Goal: Information Seeking & Learning: Find specific fact

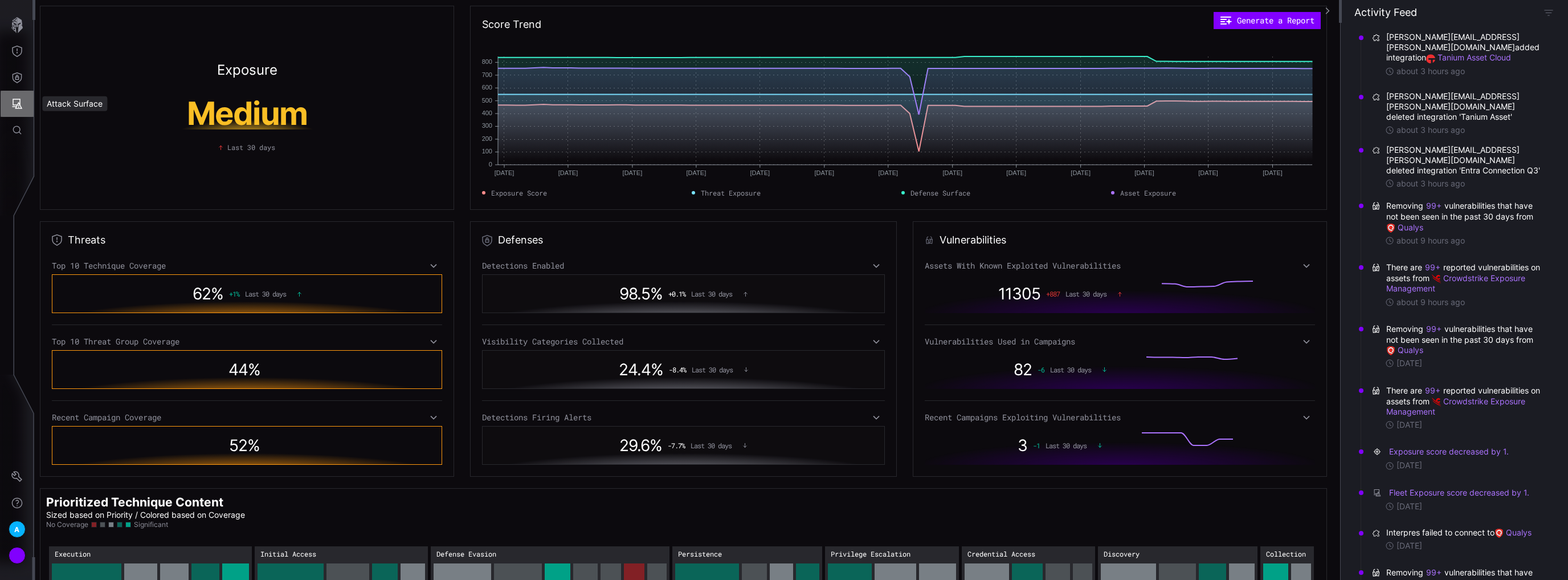
click at [9, 100] on button "Attack Surface" at bounding box center [17, 104] width 33 height 26
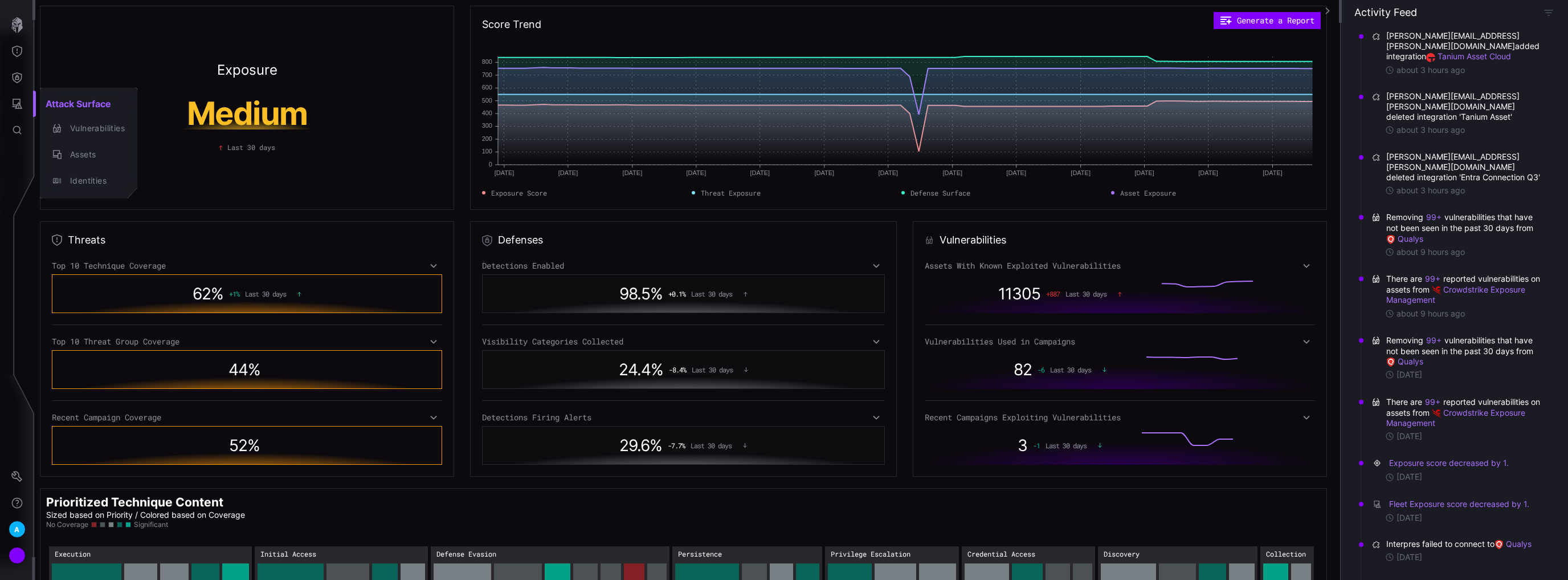
click at [19, 53] on div at bounding box center [784, 290] width 1568 height 580
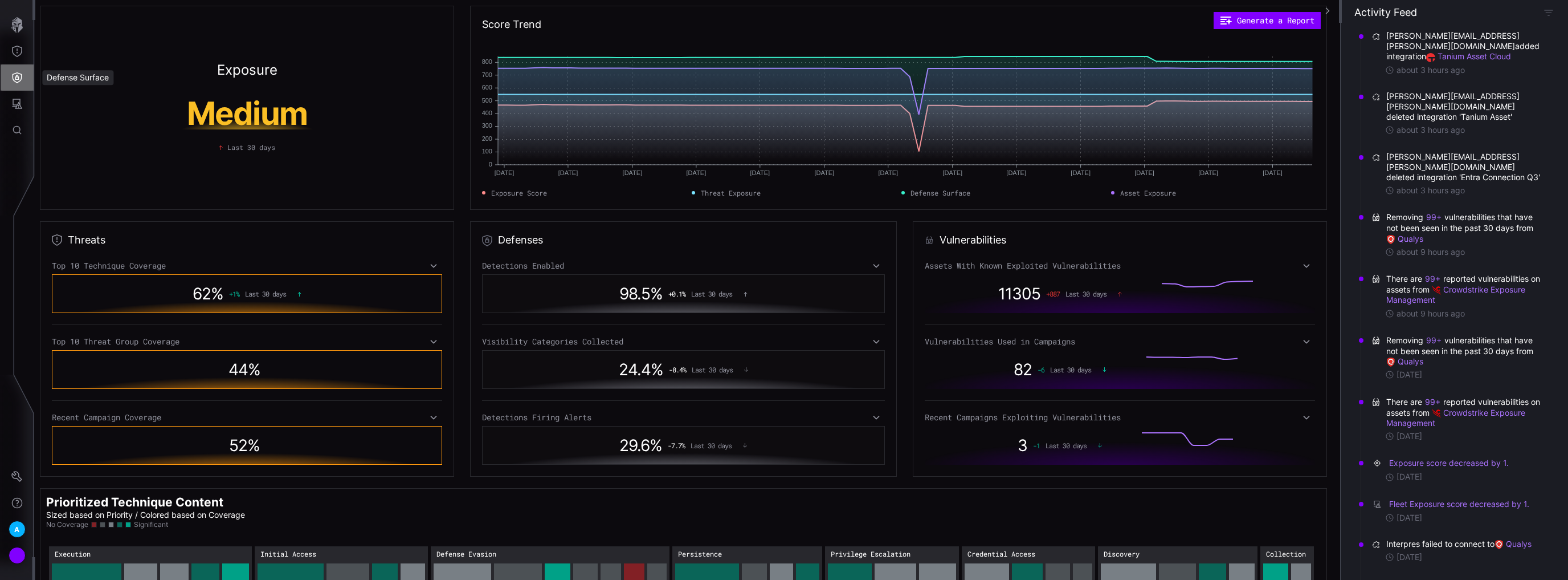
click at [18, 72] on icon "Defense Surface" at bounding box center [17, 78] width 11 height 11
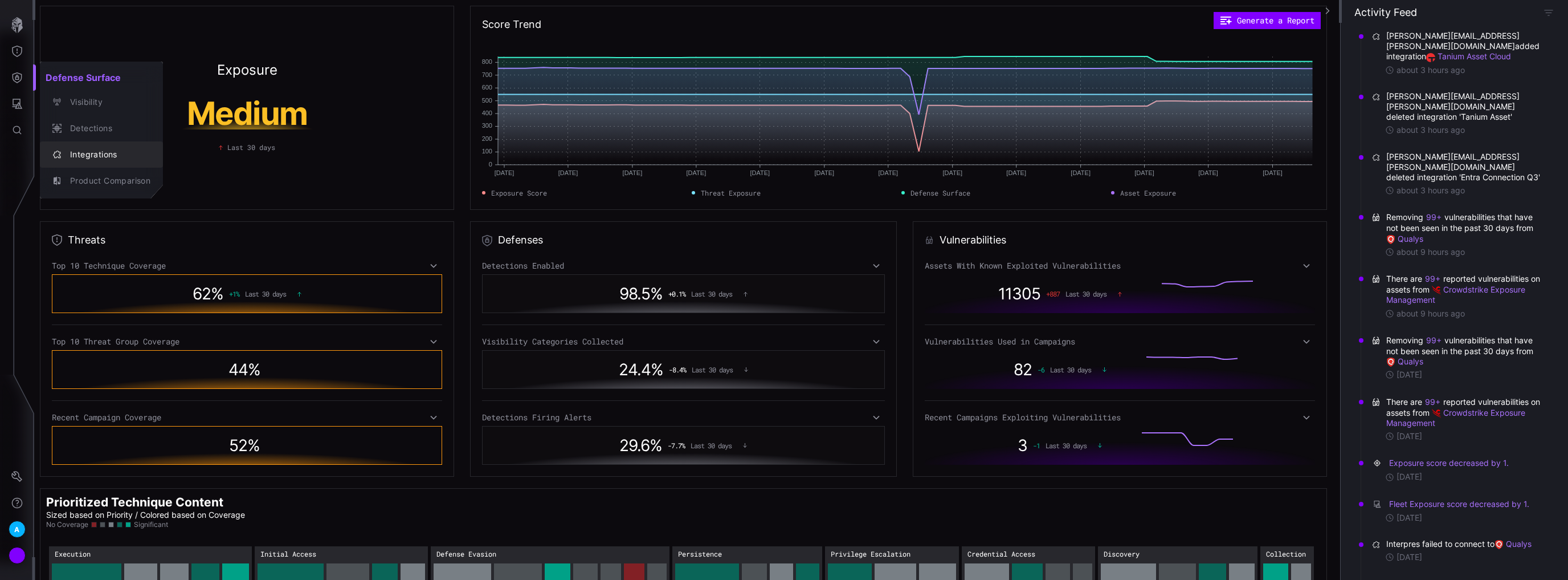
click at [99, 155] on div "Integrations" at bounding box center [108, 154] width 86 height 14
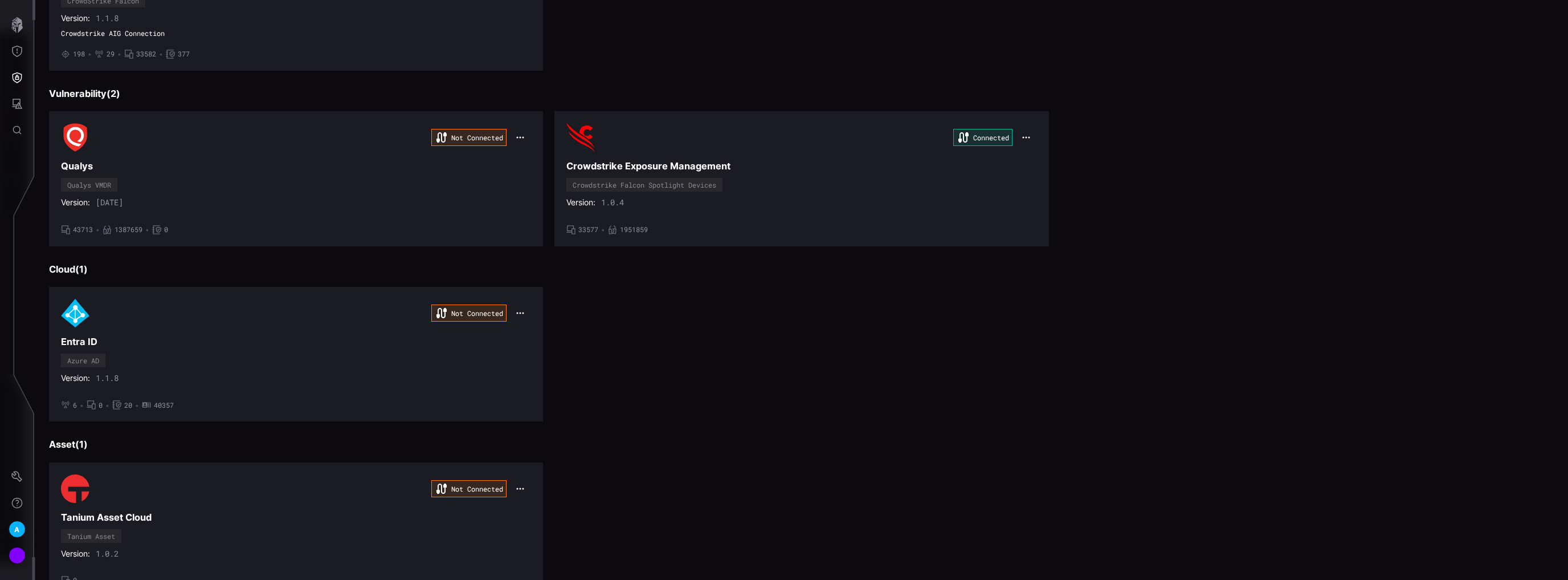
scroll to position [274, 0]
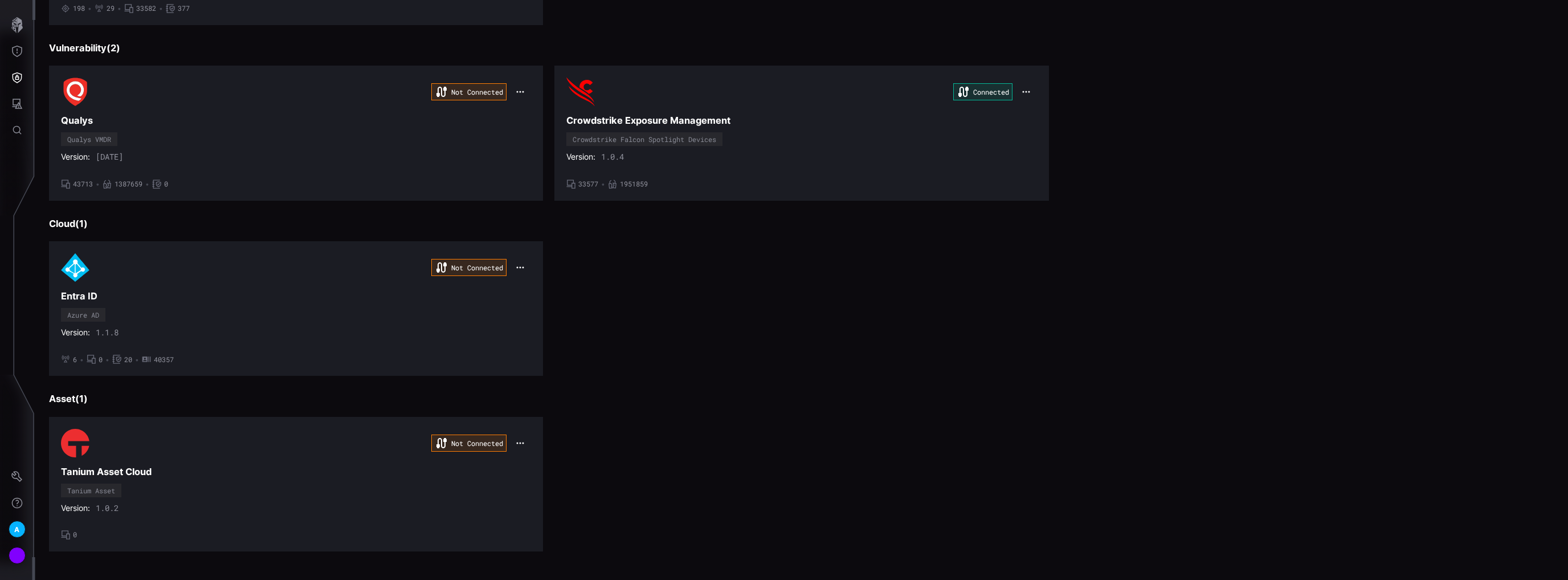
click at [993, 288] on div "Not Connected Entra ID Azure AD Version: 1.1.8 • 6 • 0 • 20 • 40357" at bounding box center [801, 308] width 1505 height 134
click at [520, 440] on icon "button" at bounding box center [520, 443] width 9 height 9
click at [542, 465] on div "Edit" at bounding box center [539, 465] width 38 height 9
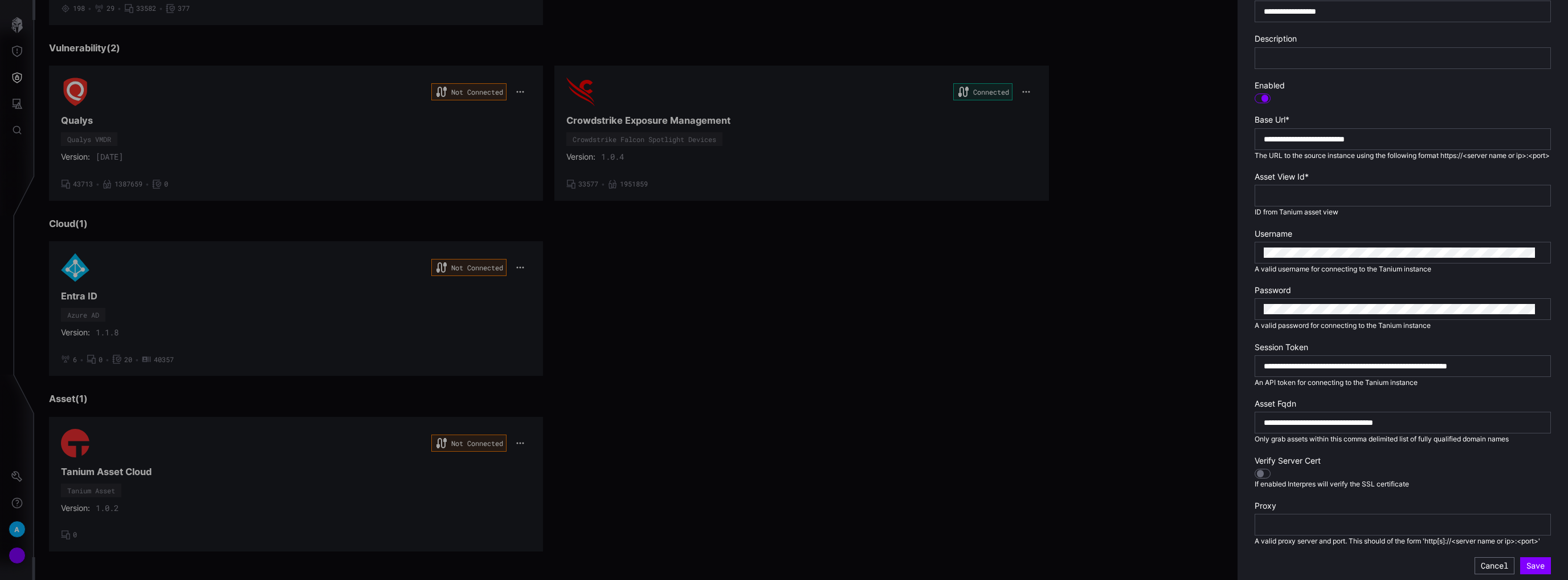
scroll to position [235, 0]
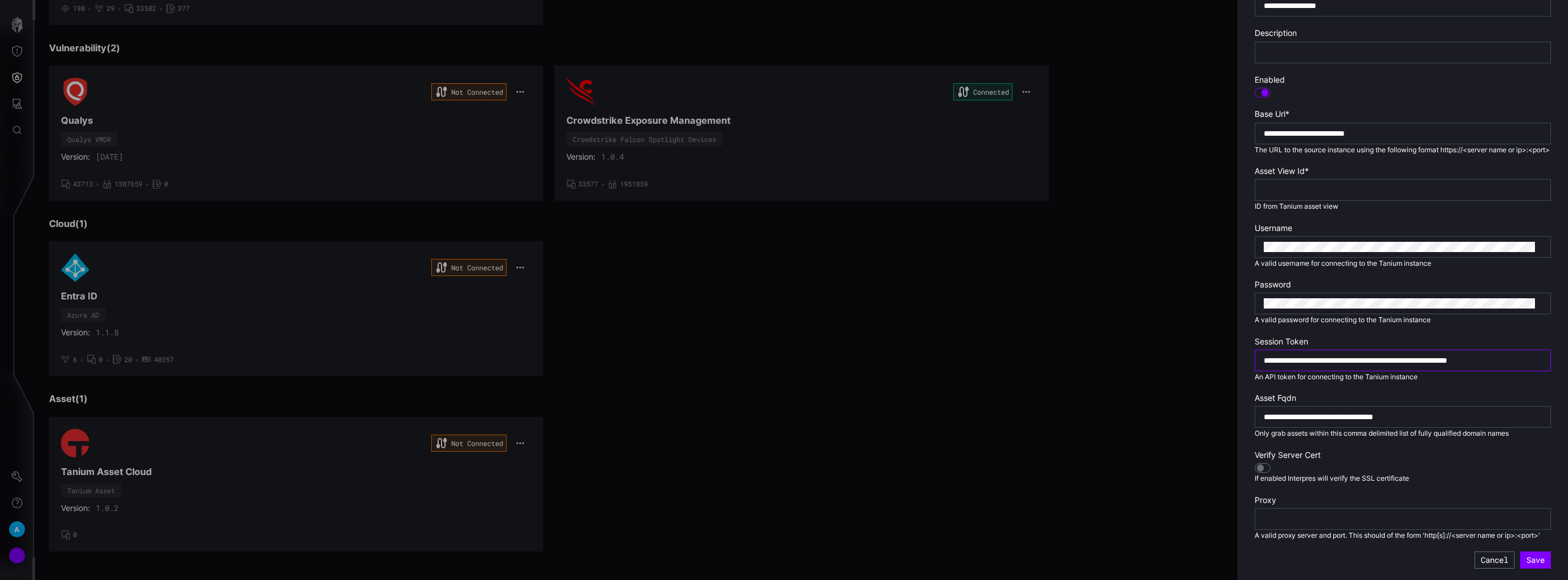
click at [1398, 356] on input "**********" at bounding box center [1403, 360] width 278 height 10
paste input "text"
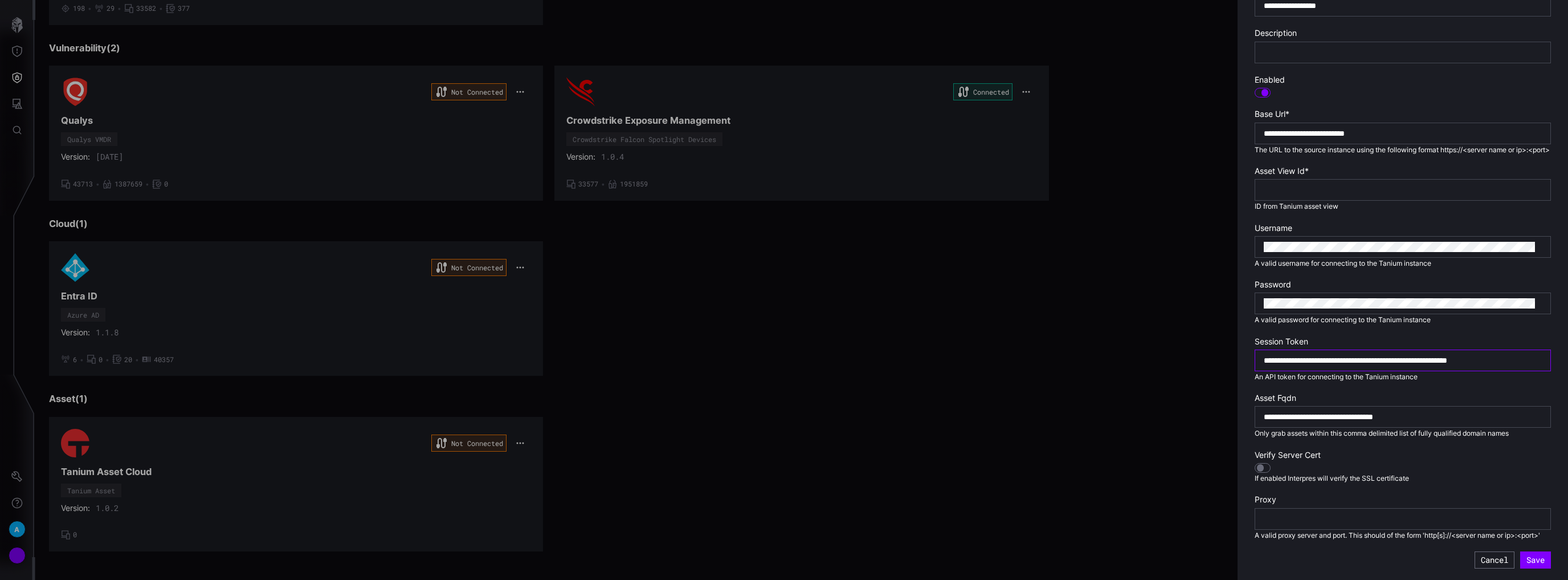
drag, startPoint x: 1398, startPoint y: 351, endPoint x: 1087, endPoint y: 360, distance: 311.1
click at [1567, 360] on div "**********" at bounding box center [1568, 290] width 0 height 580
click at [1476, 373] on form "**********" at bounding box center [1403, 206] width 296 height 726
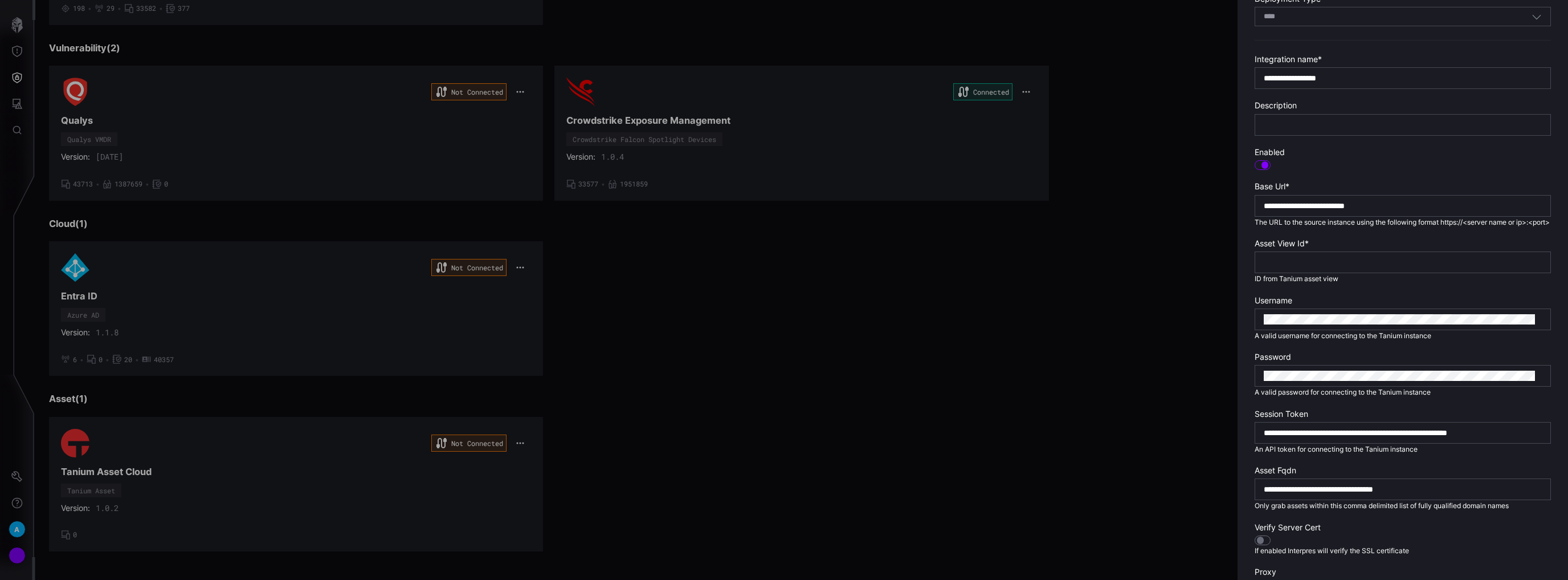
scroll to position [235, 0]
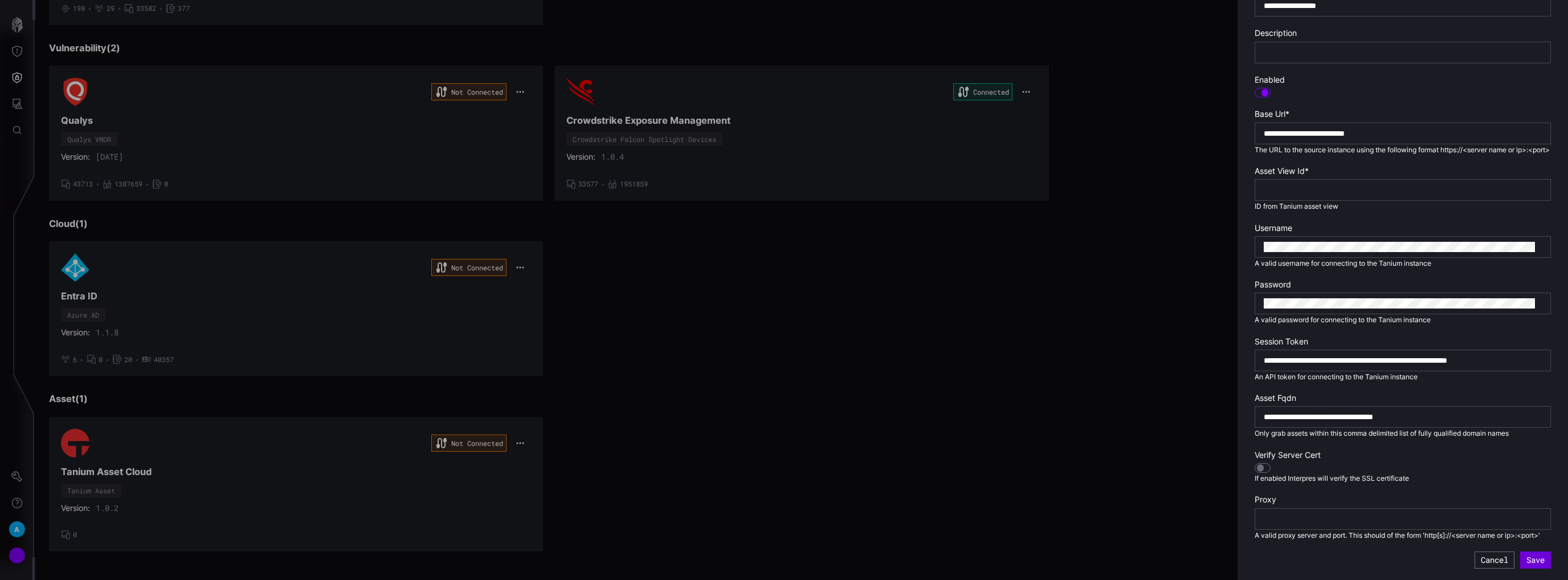
click at [1530, 557] on button "Save" at bounding box center [1535, 560] width 31 height 17
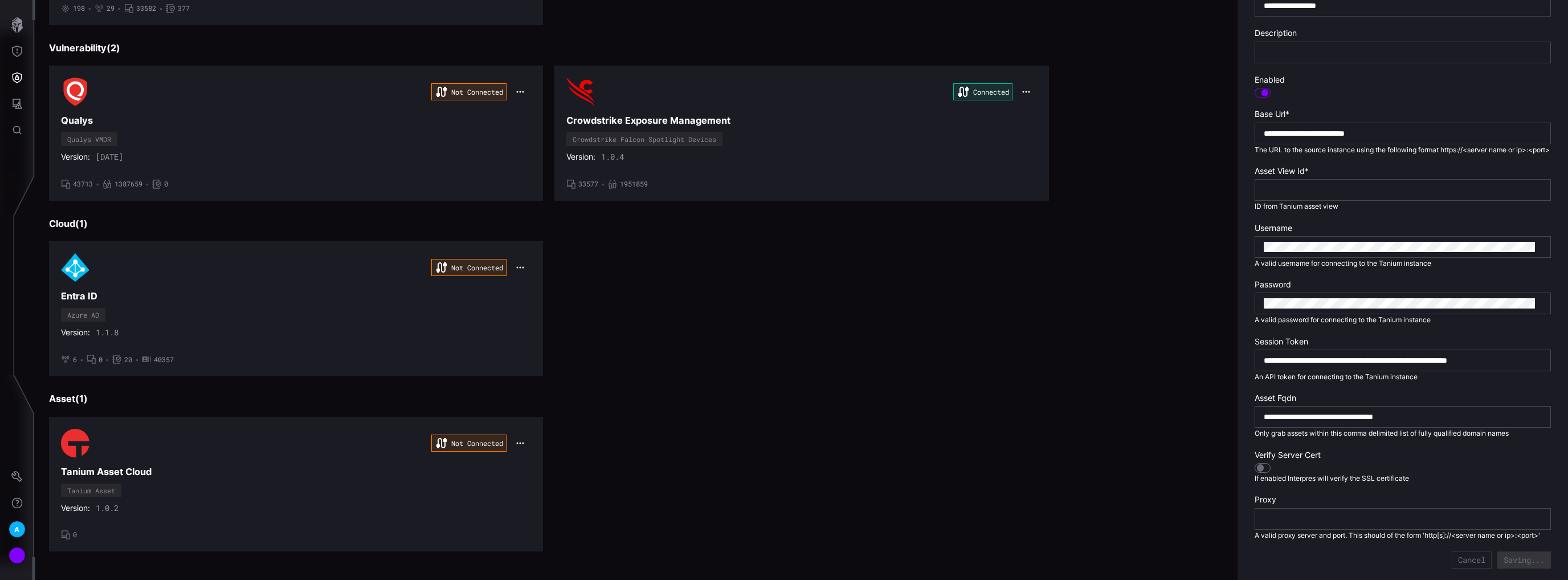
type input "**********"
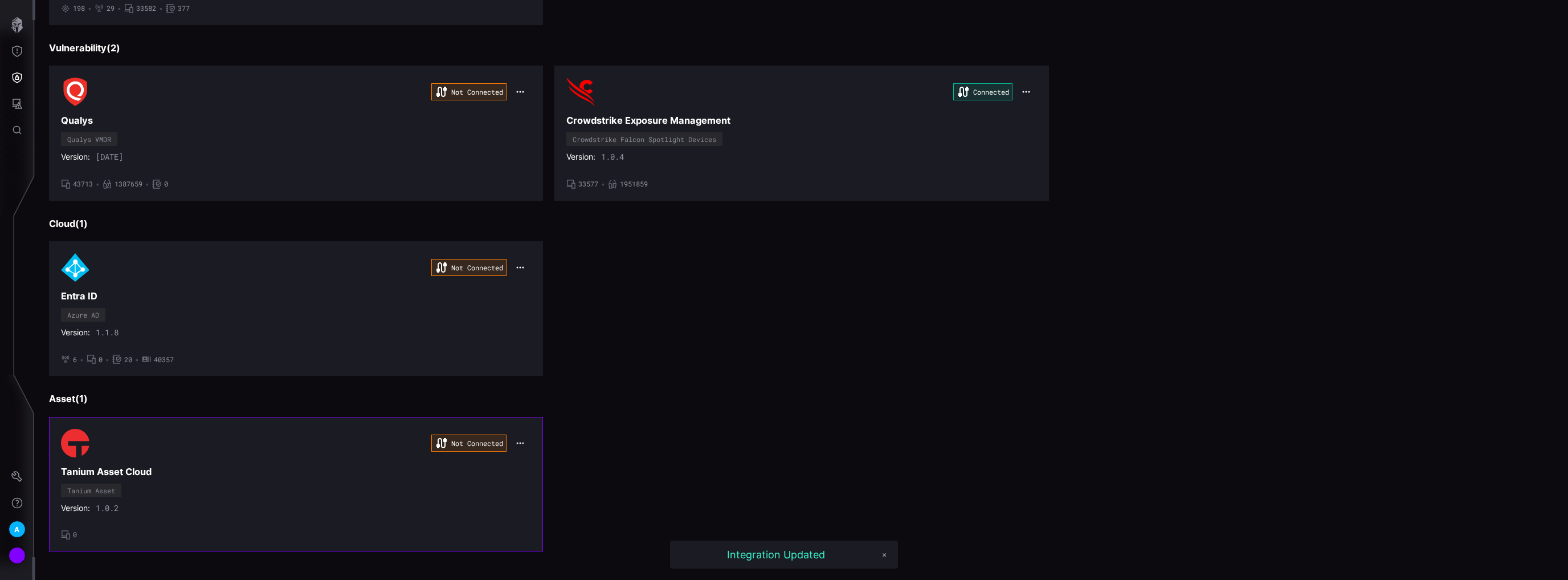
click at [517, 442] on icon "button" at bounding box center [520, 443] width 7 height 2
click at [536, 461] on div "Edit" at bounding box center [540, 465] width 38 height 9
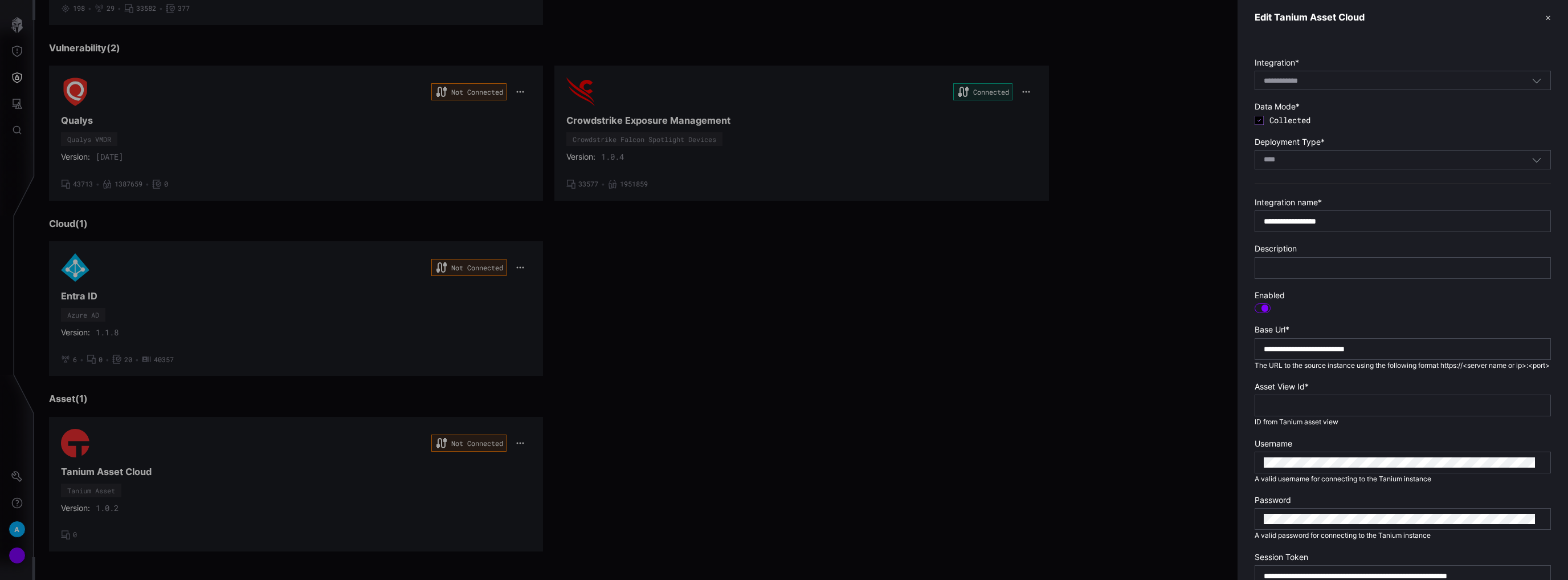
click at [1545, 19] on button "✕" at bounding box center [1548, 17] width 6 height 12
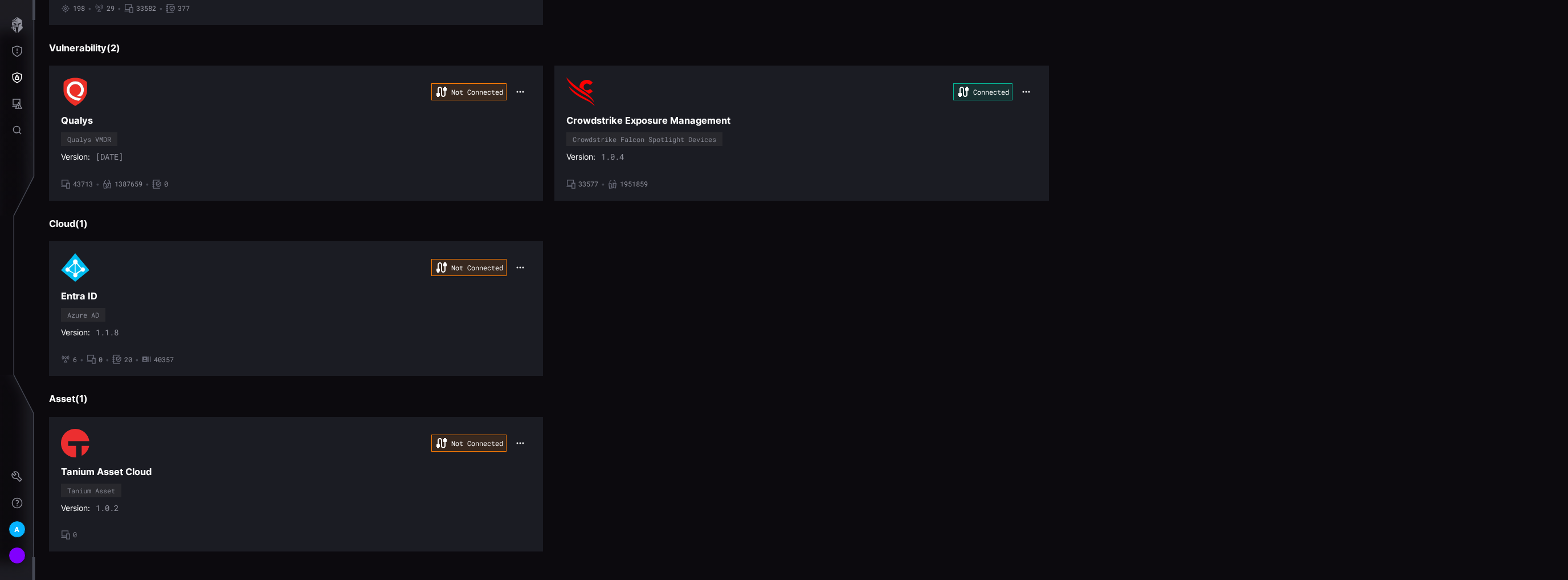
click at [382, 450] on div at bounding box center [784, 290] width 1568 height 580
click at [365, 460] on div "Not Connected Tanium Asset Cloud Tanium Asset Version: 1.0.2 • 0" at bounding box center [295, 484] width 470 height 111
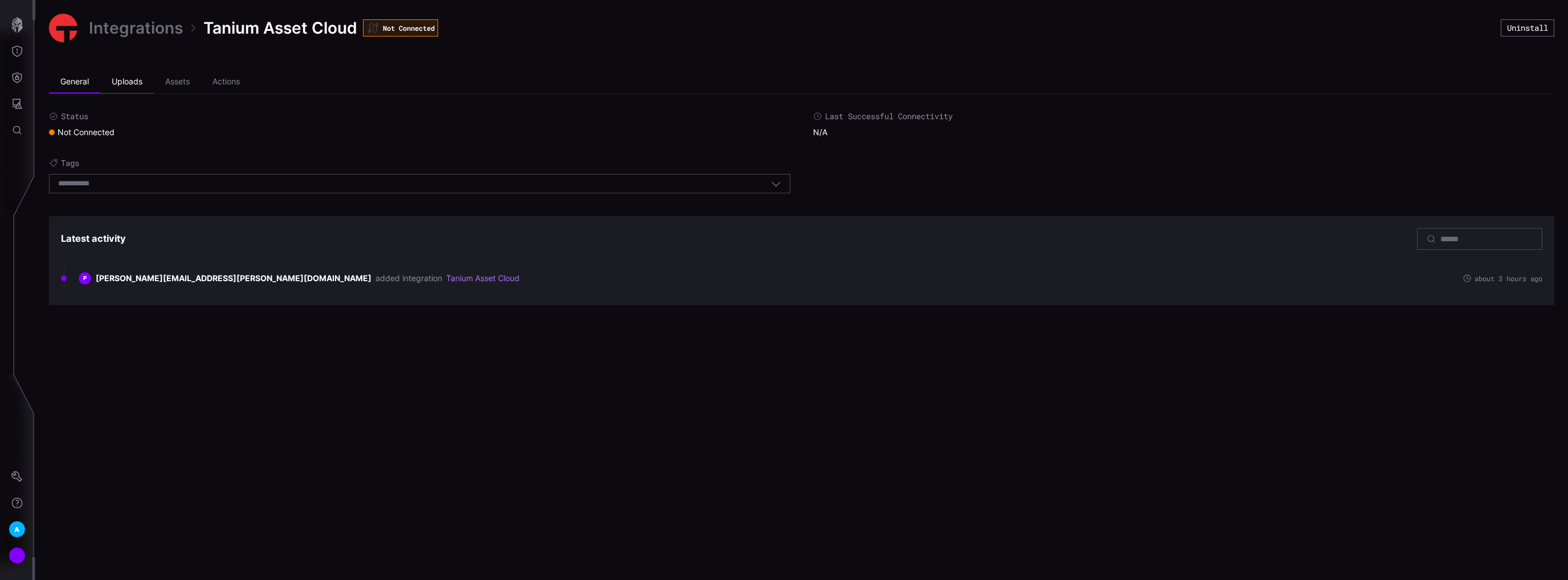
click at [132, 79] on li "Uploads" at bounding box center [127, 82] width 53 height 23
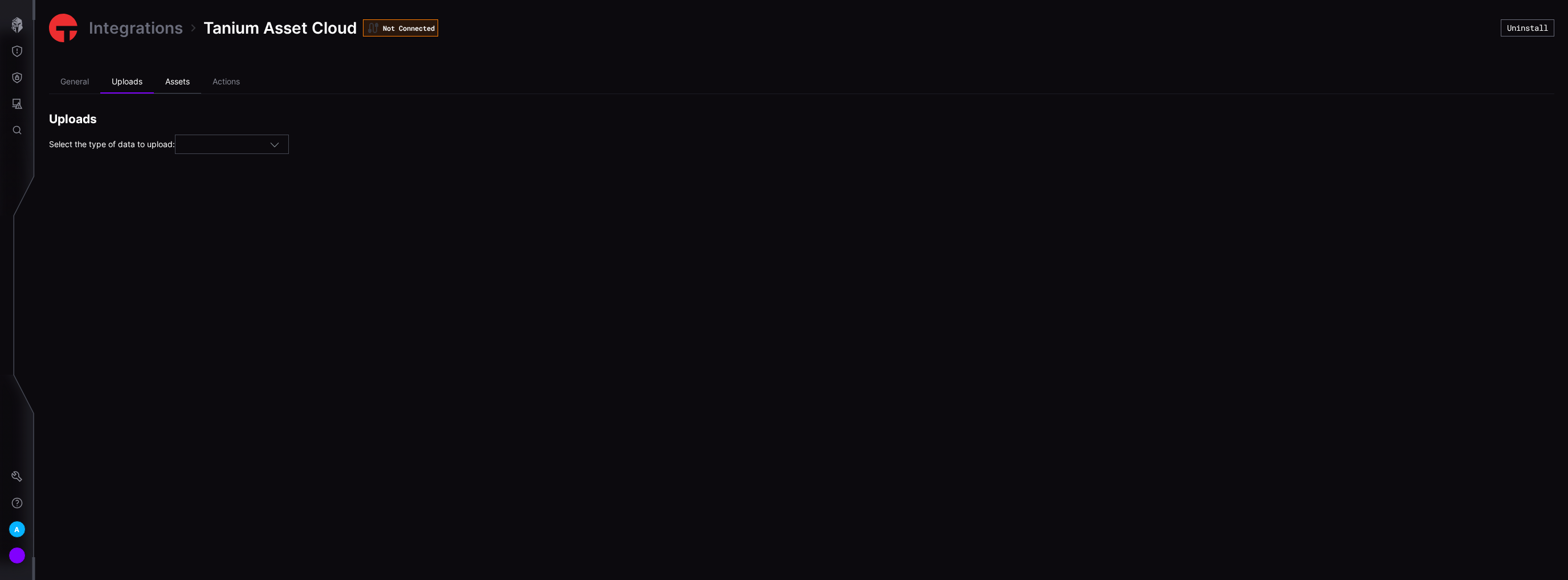
click at [173, 85] on li "Assets" at bounding box center [177, 82] width 47 height 23
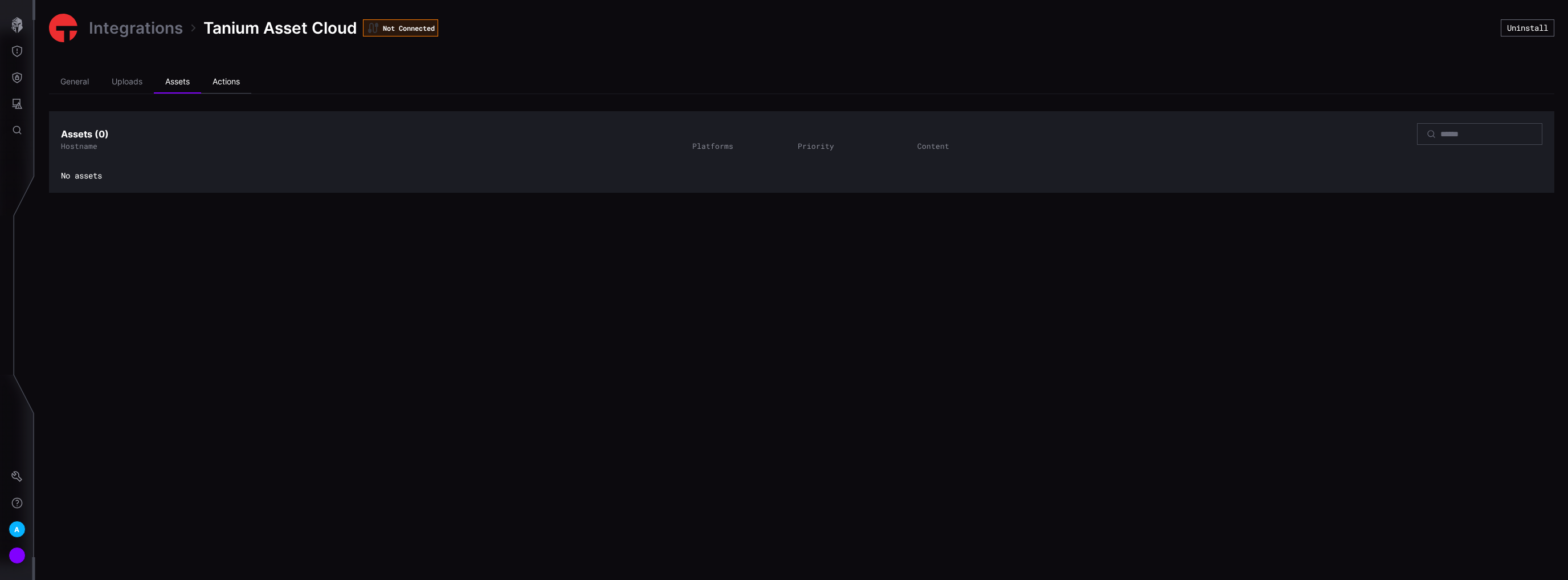
click at [216, 82] on li "Actions" at bounding box center [225, 82] width 50 height 23
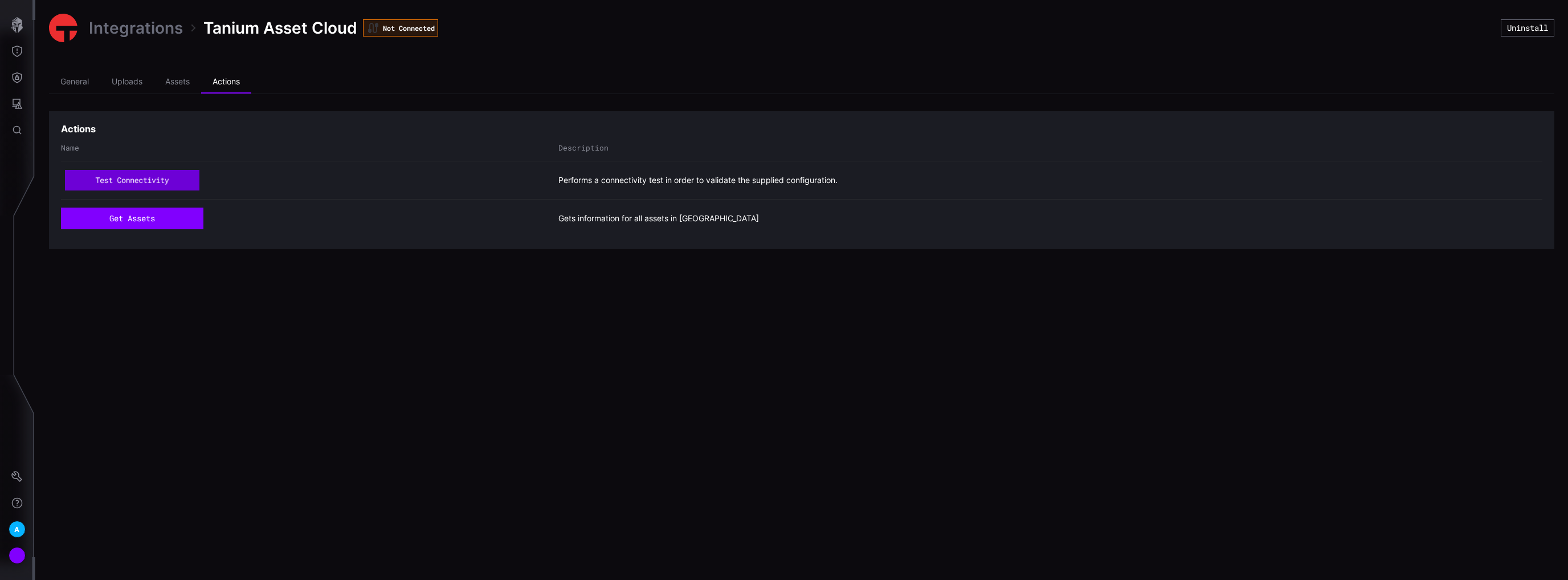
click at [188, 176] on button "test connectivity" at bounding box center [132, 180] width 135 height 21
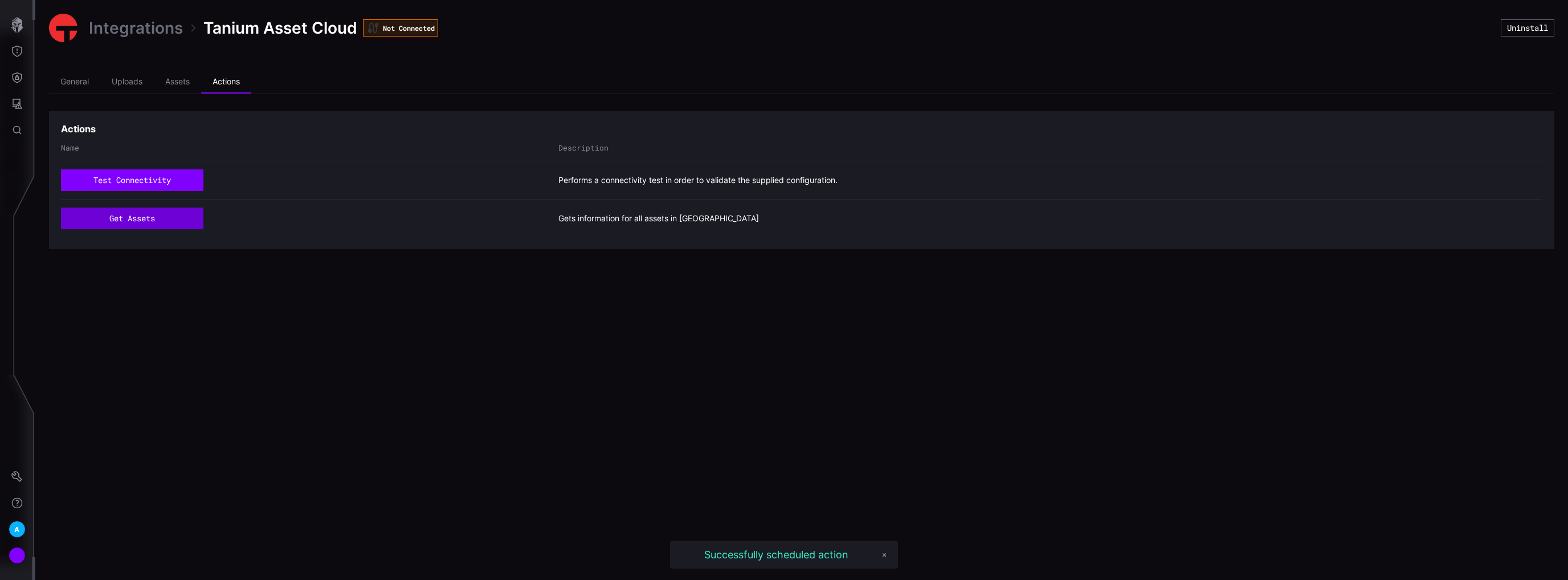
click at [161, 216] on button "get assets" at bounding box center [132, 218] width 143 height 22
click at [148, 221] on button "get assets" at bounding box center [132, 218] width 143 height 22
click at [80, 89] on li "General" at bounding box center [74, 82] width 52 height 23
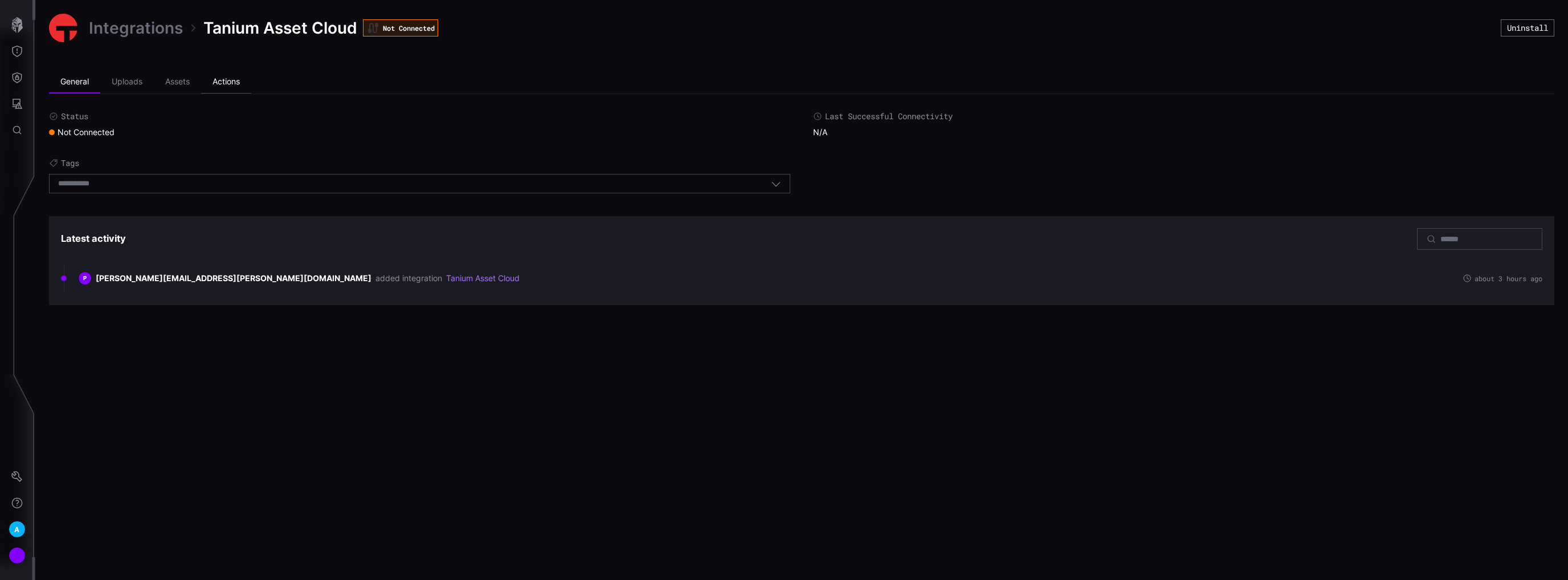
click at [233, 85] on li "Actions" at bounding box center [225, 82] width 50 height 23
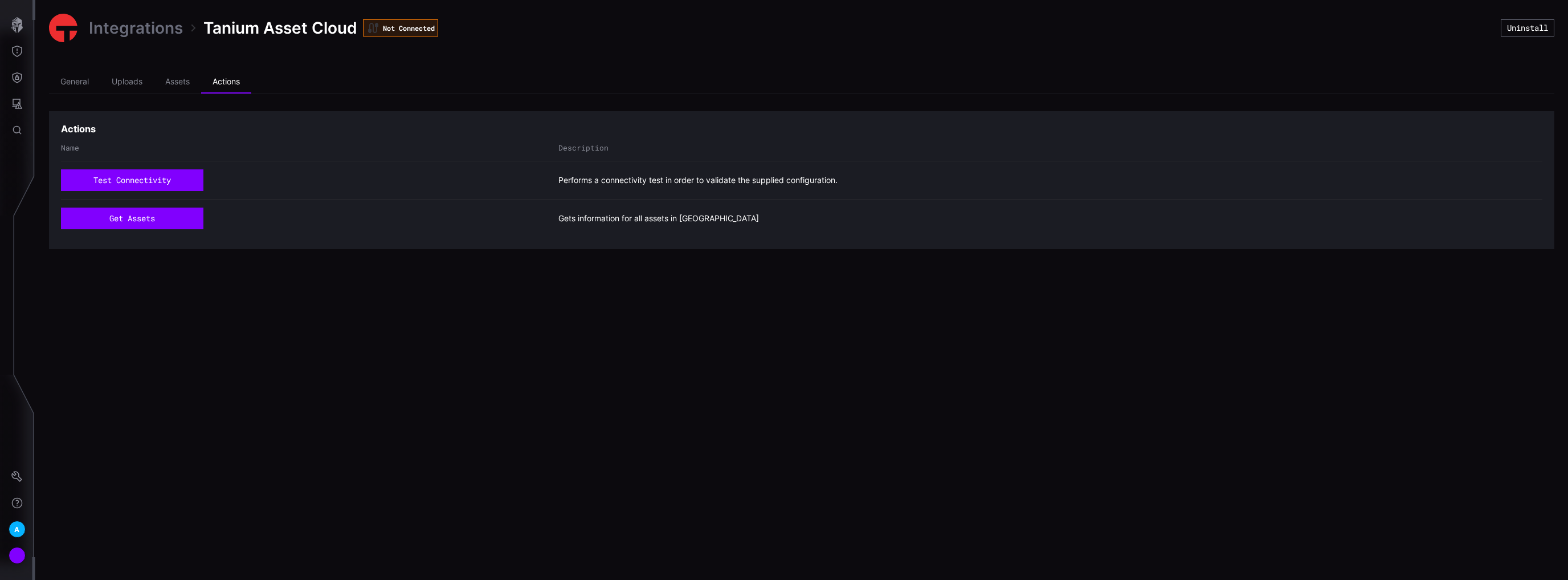
click at [143, 167] on div "test connectivity Performs a connectivity test in order to validate the supplie…" at bounding box center [802, 179] width 1482 height 38
click at [140, 176] on button "test connectivity" at bounding box center [132, 179] width 143 height 22
click at [78, 82] on li "General" at bounding box center [74, 82] width 52 height 23
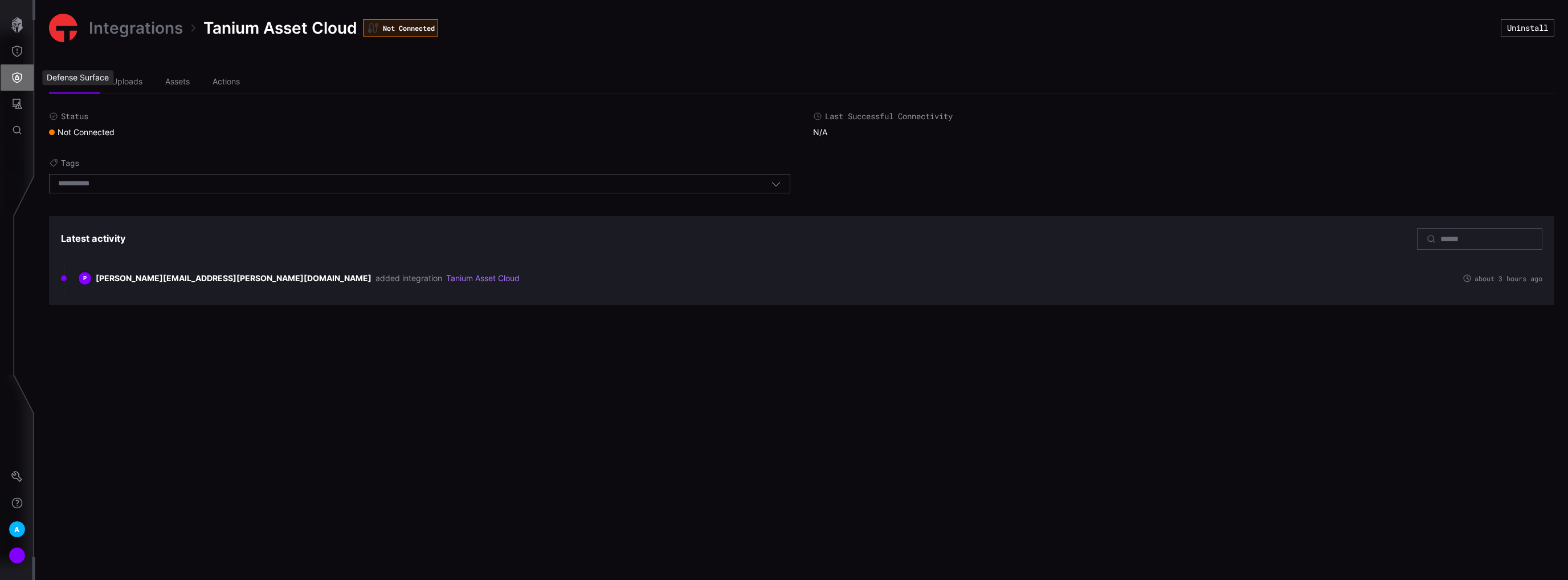
click at [11, 73] on icon "Defense Surface" at bounding box center [17, 78] width 11 height 11
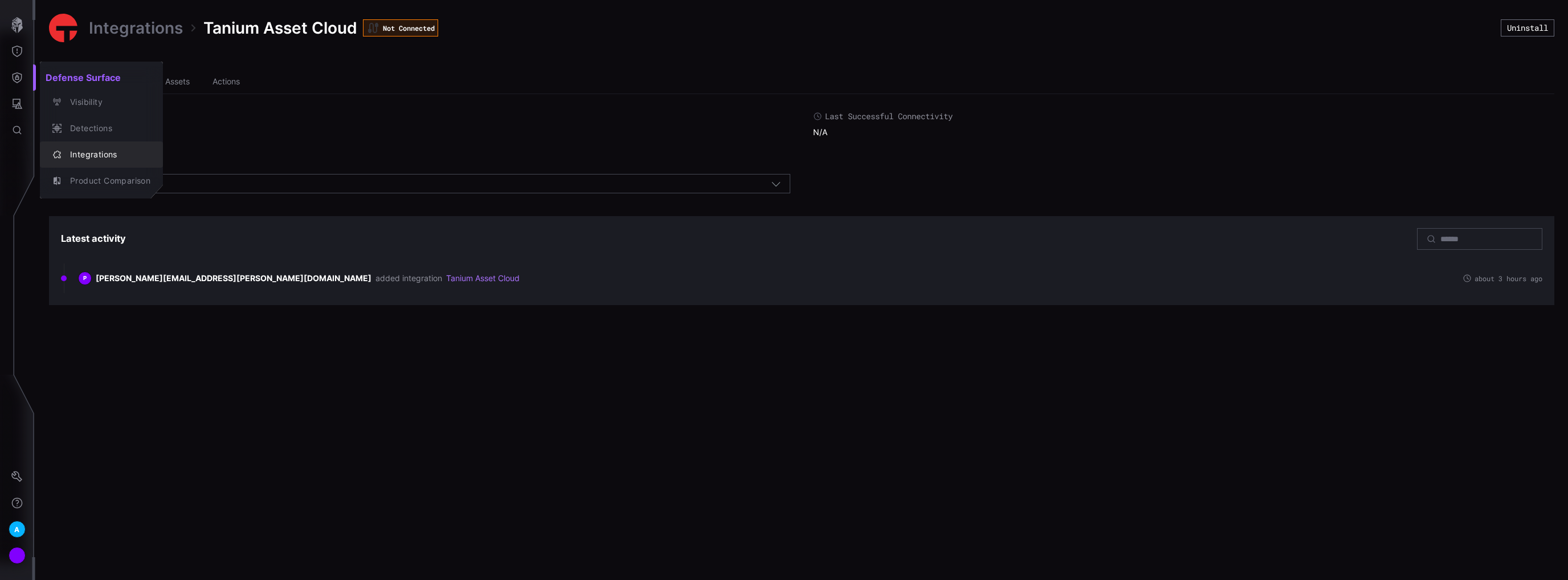
click at [93, 149] on div "Integrations" at bounding box center [108, 154] width 86 height 14
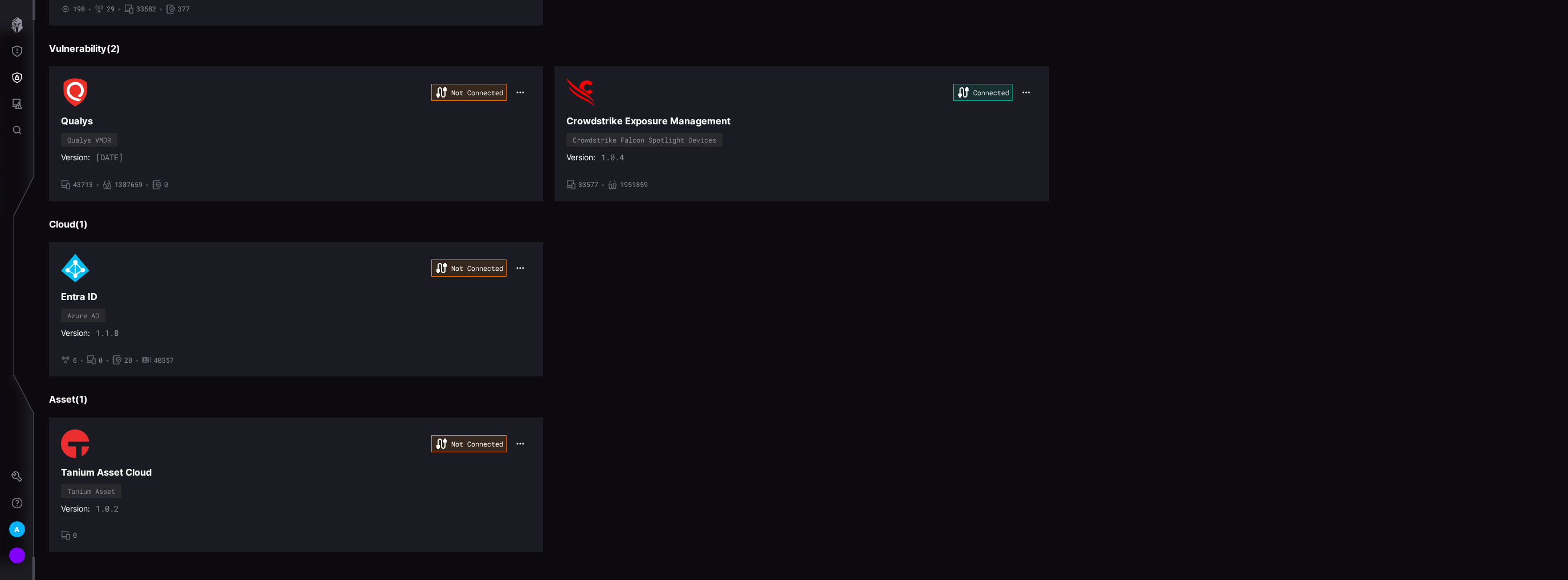
scroll to position [274, 0]
click at [518, 445] on icon "button" at bounding box center [520, 443] width 9 height 9
click at [550, 464] on div "Edit" at bounding box center [540, 465] width 38 height 9
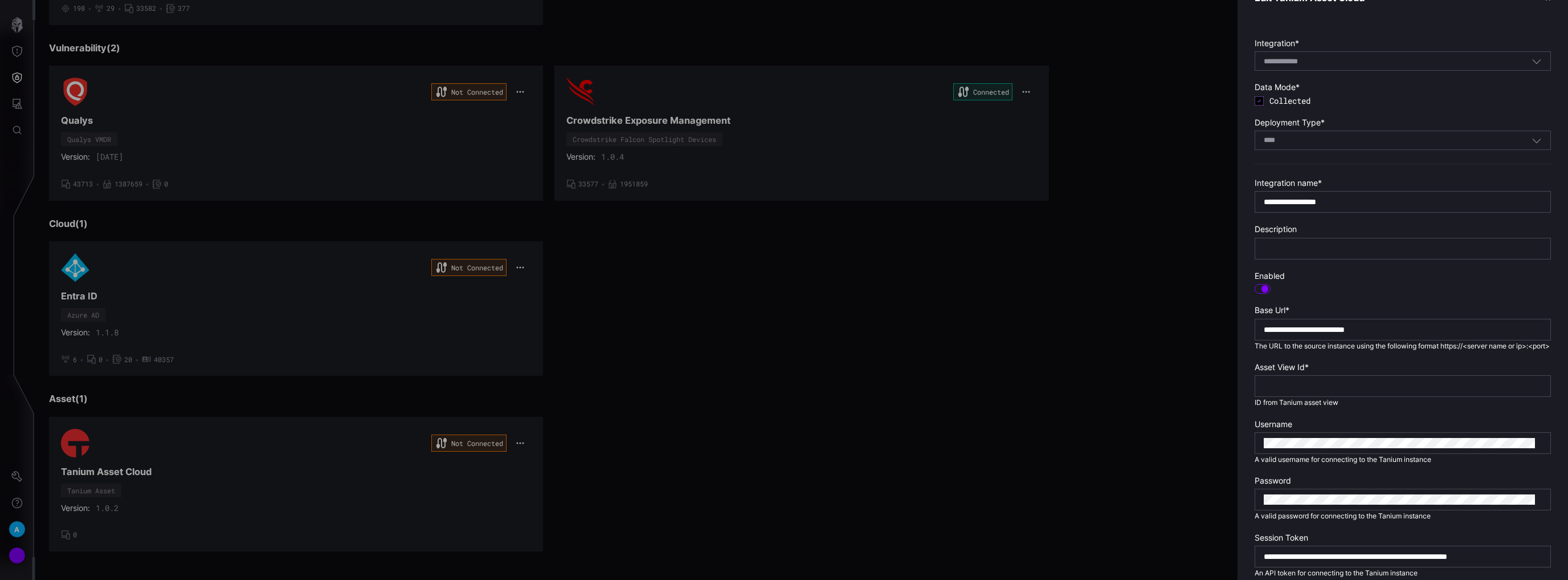
scroll to position [7, 0]
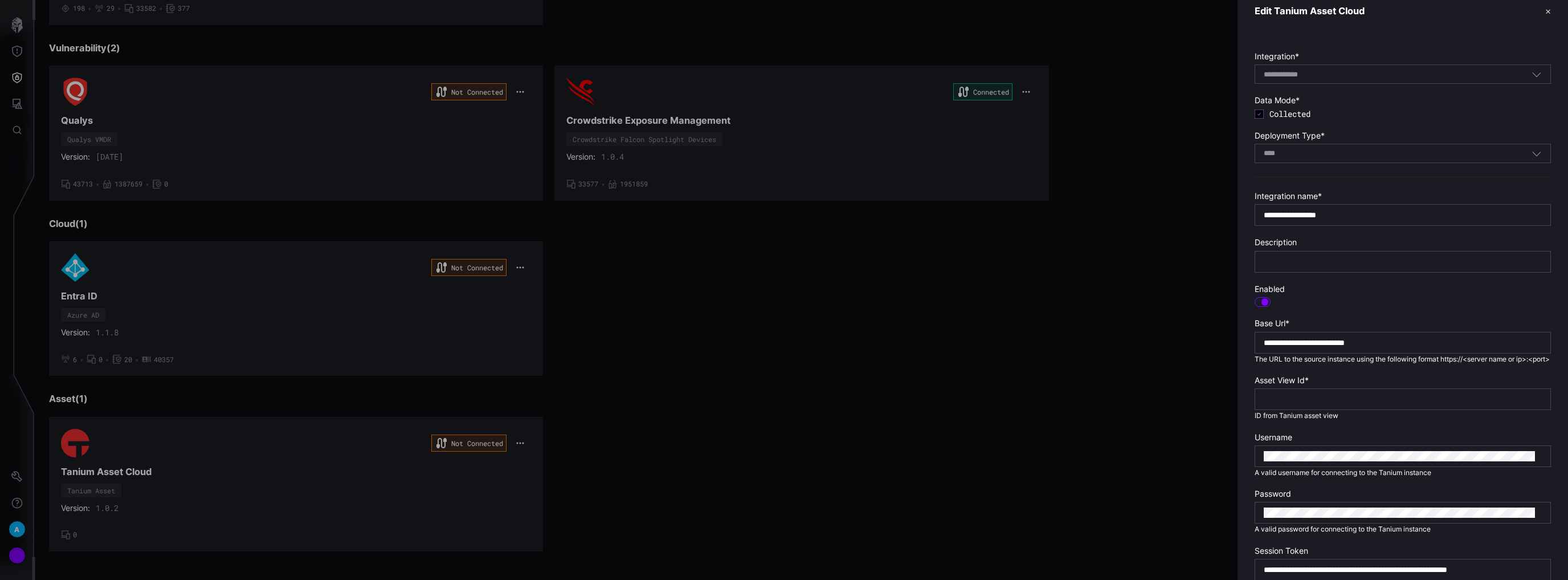
click at [1342, 348] on div "**********" at bounding box center [1403, 343] width 296 height 22
click at [1342, 346] on input "**********" at bounding box center [1403, 343] width 278 height 10
click at [1294, 338] on input "**********" at bounding box center [1403, 343] width 278 height 10
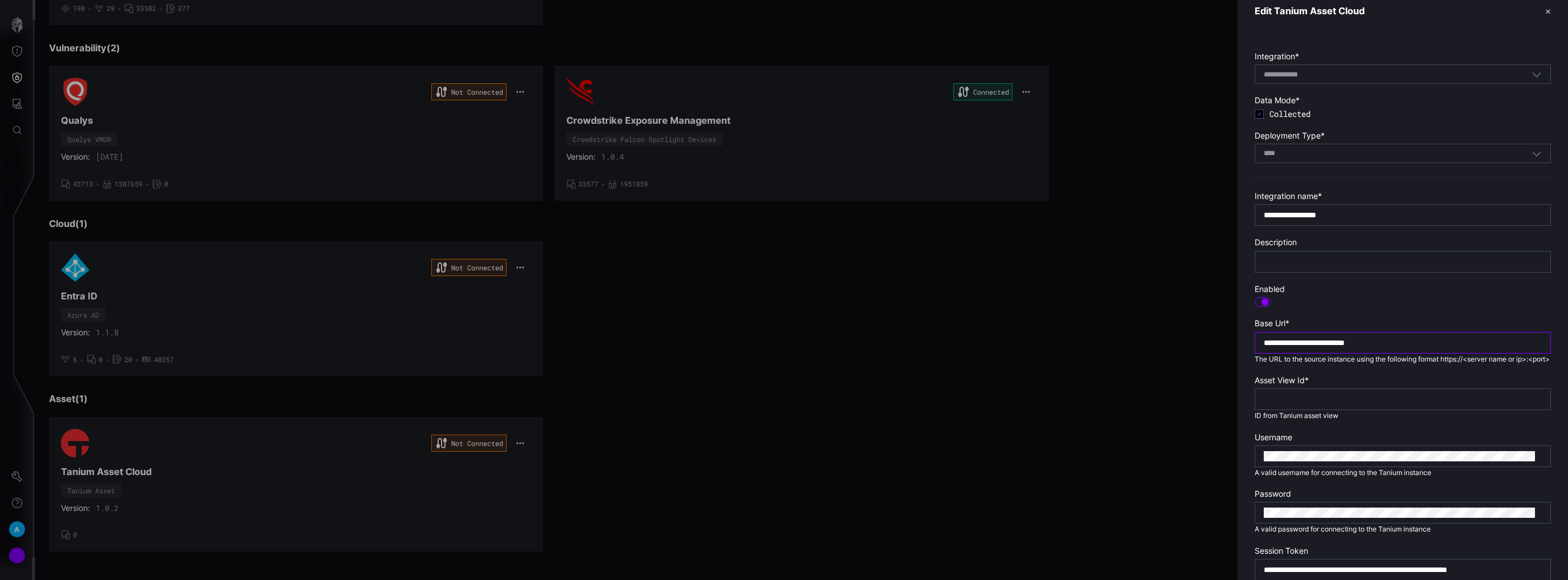
click at [1294, 338] on input "**********" at bounding box center [1403, 343] width 278 height 10
click at [654, 385] on div at bounding box center [784, 290] width 1568 height 580
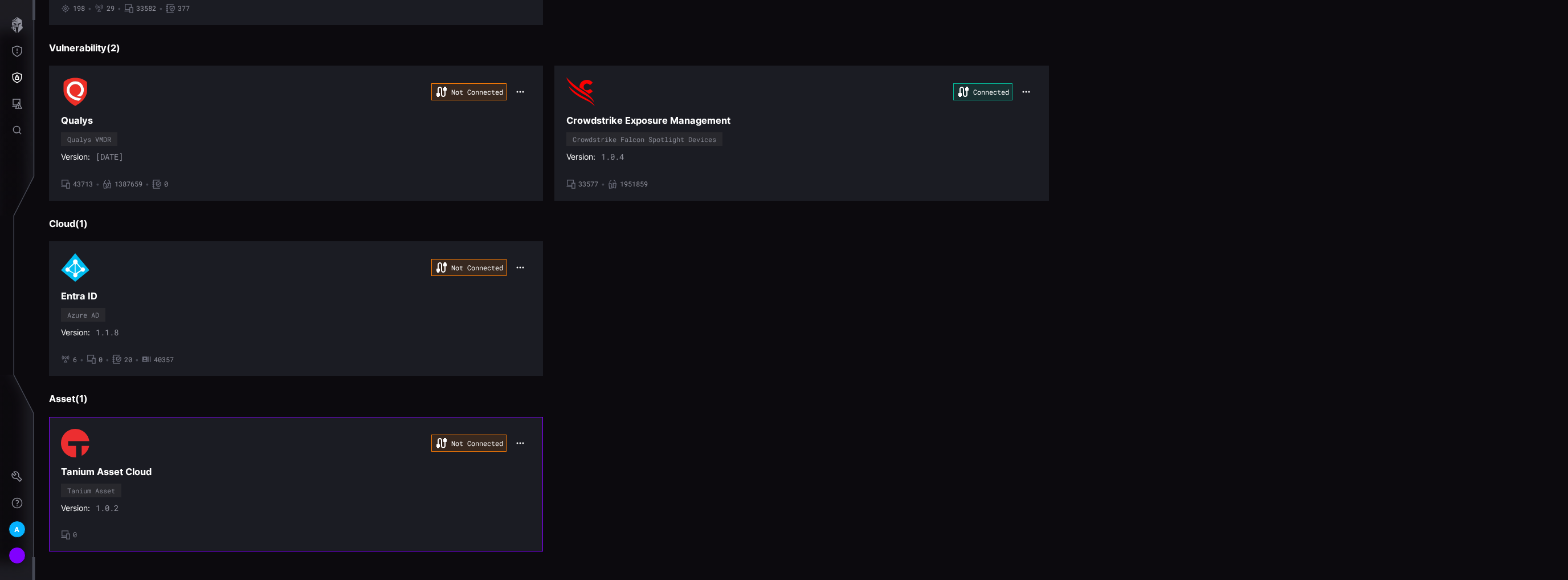
click at [378, 453] on div "Not Connected" at bounding box center [295, 443] width 470 height 28
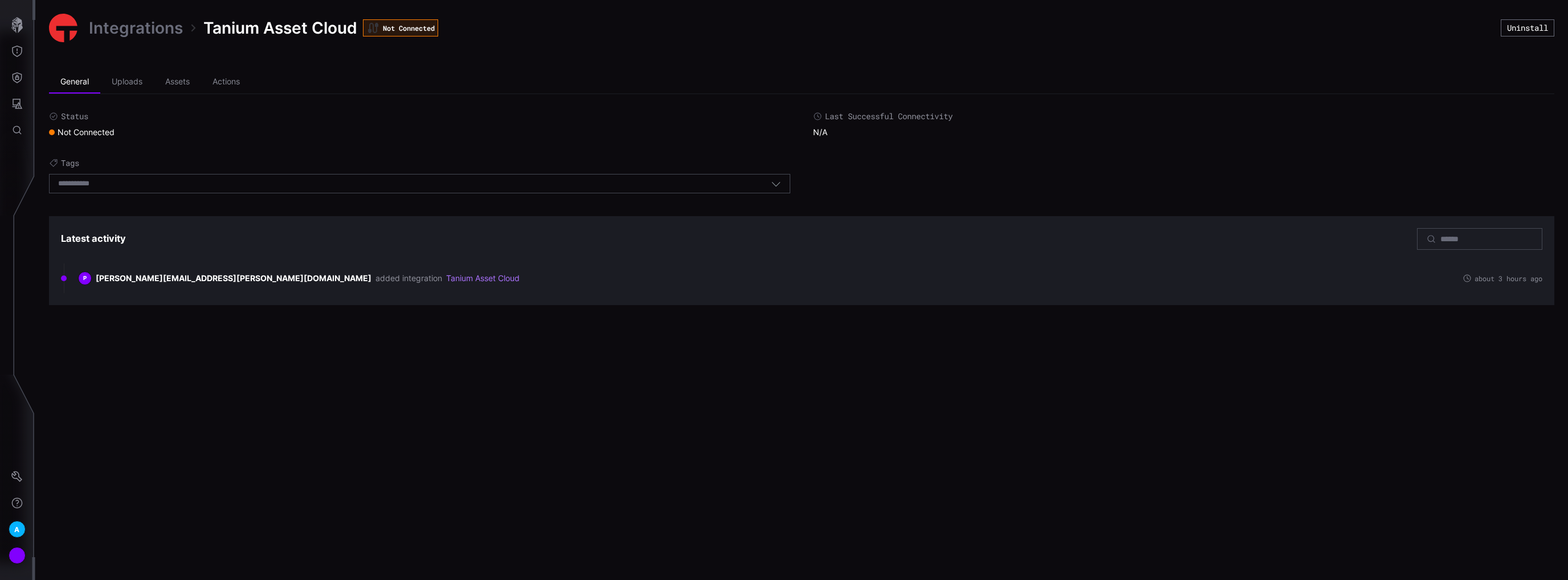
click at [86, 137] on div "Not Connected" at bounding box center [82, 131] width 66 height 10
click at [98, 130] on div "Not Connected" at bounding box center [82, 131] width 66 height 10
click at [15, 56] on icon "Threat Exposure" at bounding box center [17, 52] width 11 height 11
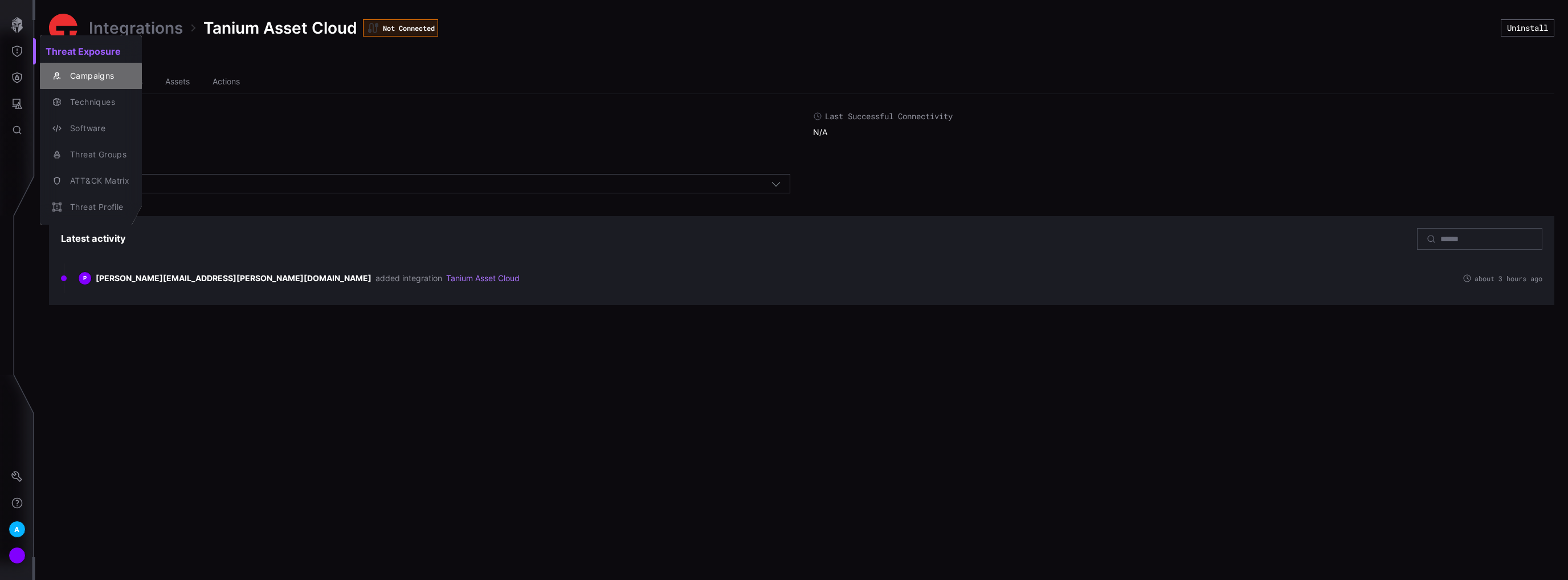
click at [111, 74] on div "Campaigns" at bounding box center [97, 76] width 65 height 14
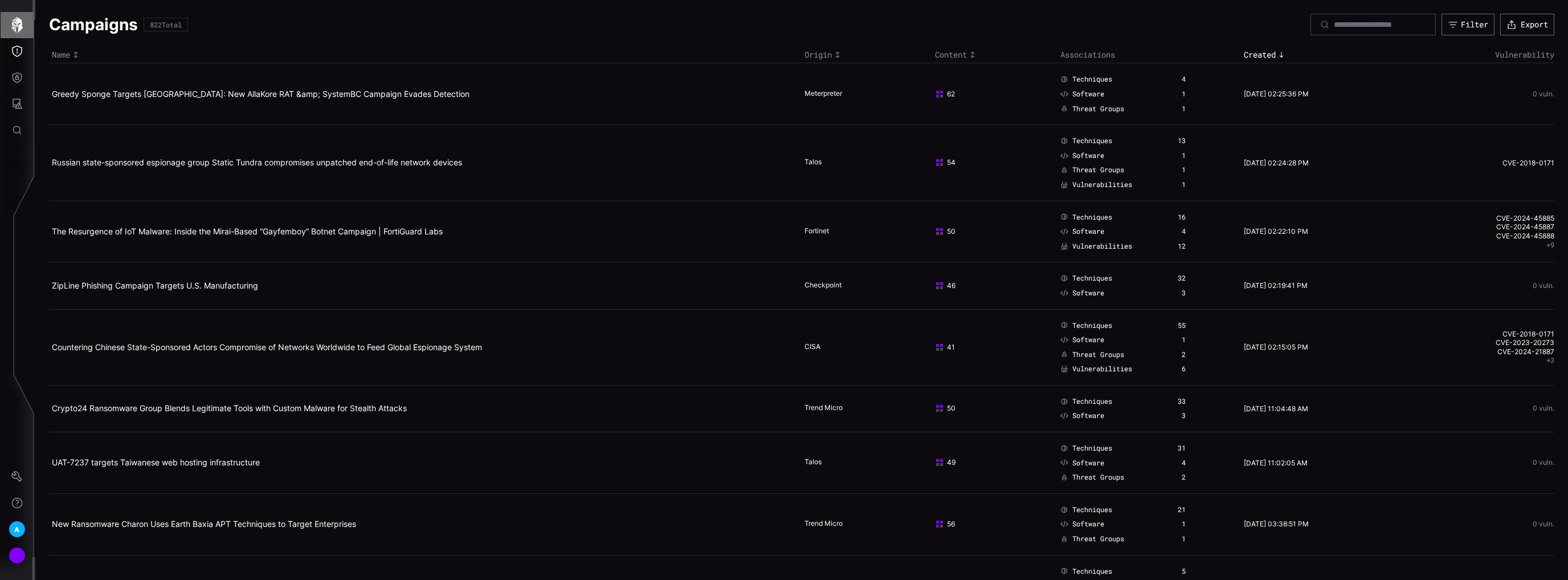
click at [21, 29] on icon "button" at bounding box center [17, 24] width 11 height 16
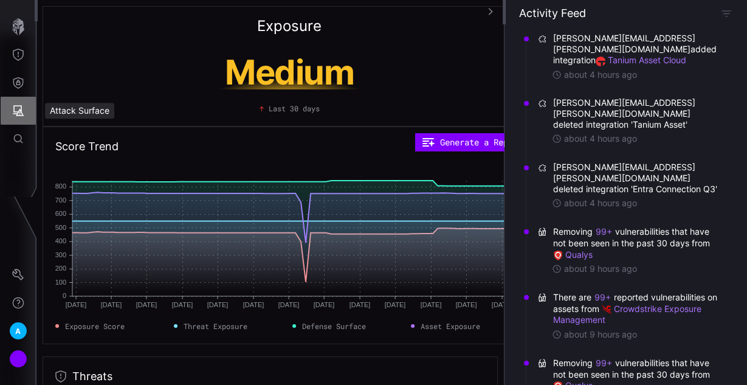
click at [17, 100] on button "Attack Surface" at bounding box center [18, 111] width 35 height 28
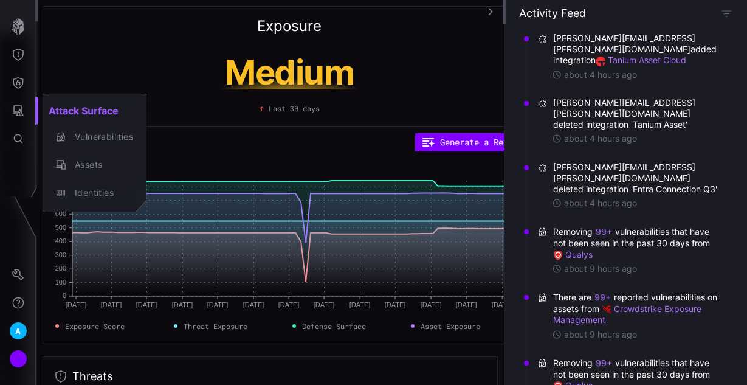
click at [20, 72] on div at bounding box center [373, 192] width 747 height 385
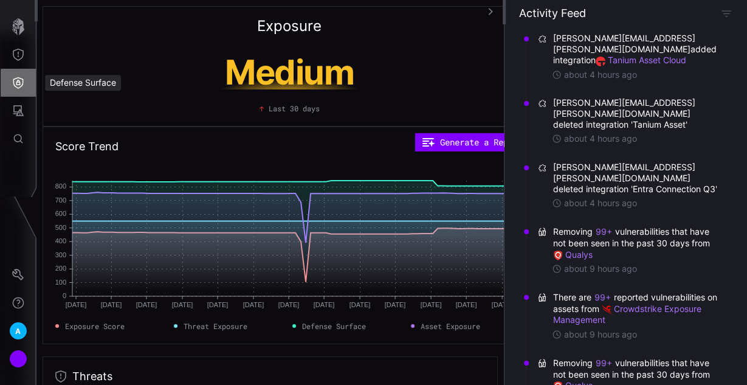
click at [16, 81] on icon "Defense Surface" at bounding box center [18, 83] width 12 height 12
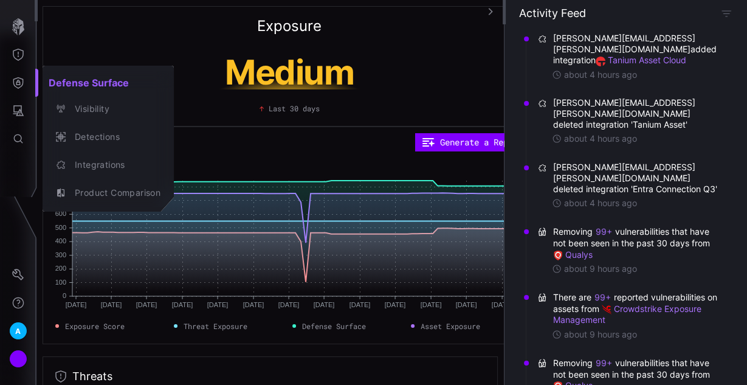
click at [24, 49] on div at bounding box center [373, 192] width 747 height 385
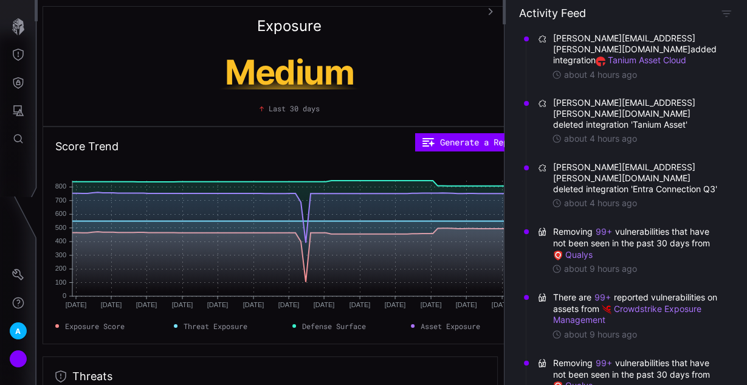
click at [19, 58] on icon "Threat Exposure" at bounding box center [18, 55] width 12 height 12
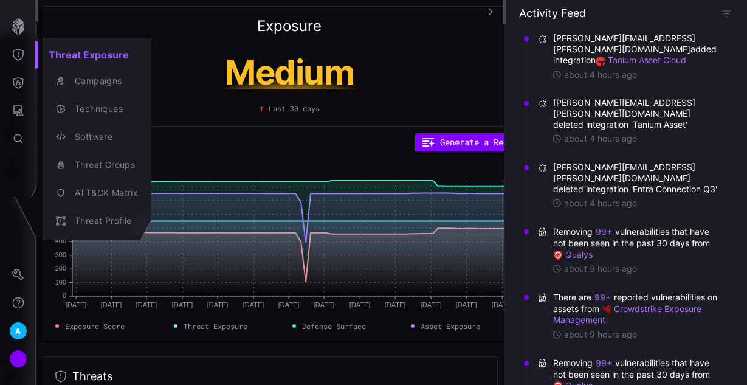
click at [9, 114] on div at bounding box center [373, 192] width 747 height 385
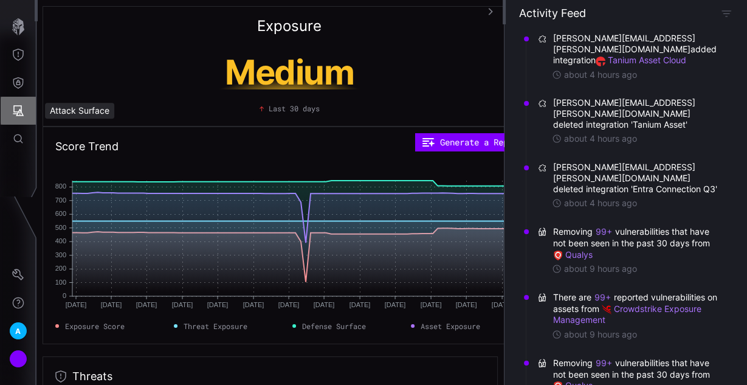
click at [13, 101] on button "Attack Surface" at bounding box center [18, 111] width 35 height 28
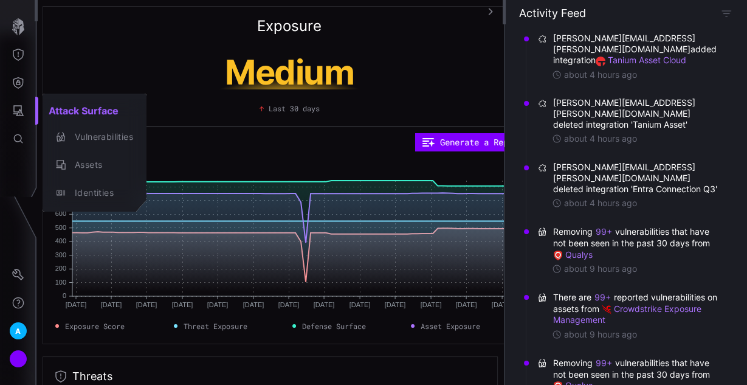
click at [22, 109] on div at bounding box center [373, 192] width 747 height 385
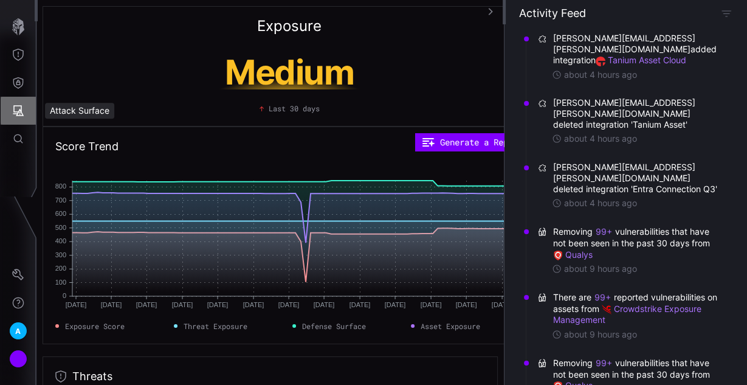
click at [12, 116] on icon "Attack Surface" at bounding box center [18, 111] width 12 height 12
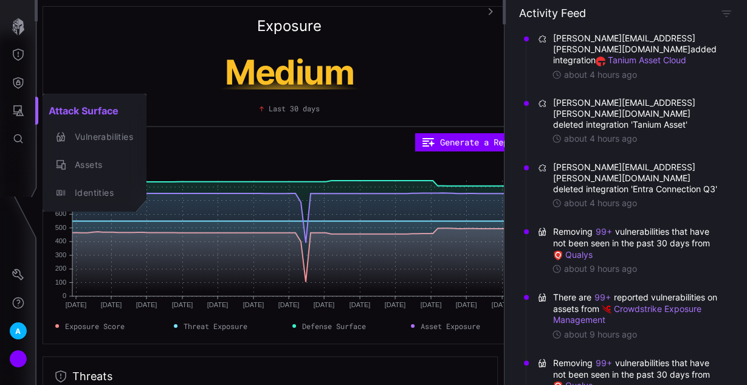
click at [24, 91] on div at bounding box center [373, 192] width 747 height 385
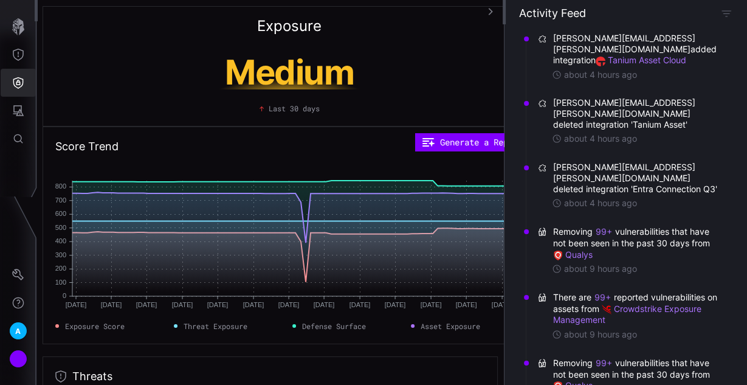
click at [16, 80] on icon "Defense Surface" at bounding box center [18, 83] width 12 height 12
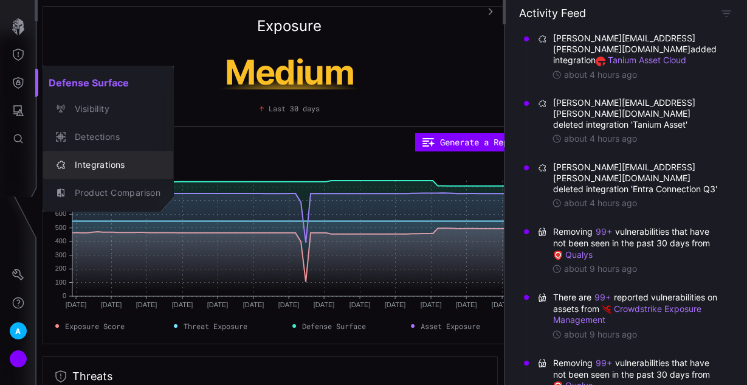
click at [105, 163] on div "Integrations" at bounding box center [115, 164] width 92 height 15
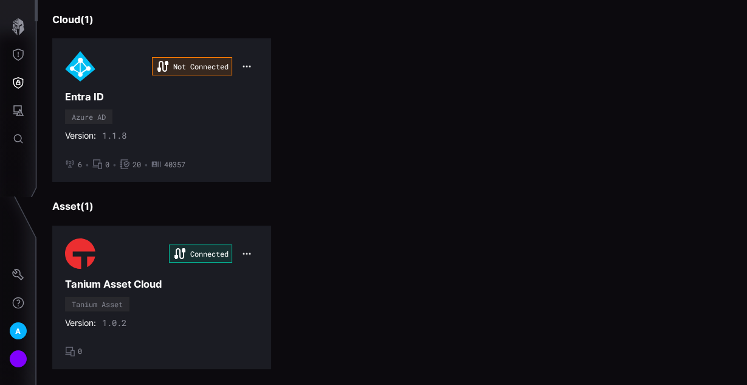
scroll to position [523, 0]
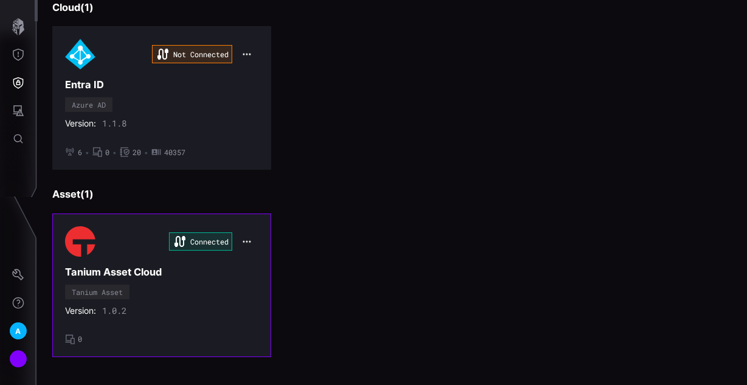
click at [205, 305] on div "Version: 1.0.2" at bounding box center [161, 310] width 193 height 11
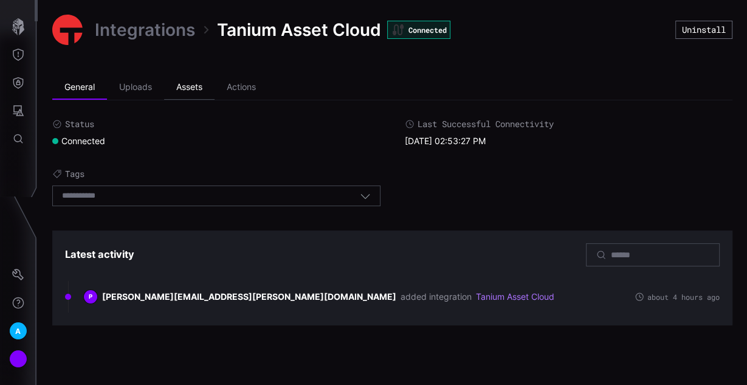
click at [199, 91] on li "Assets" at bounding box center [189, 87] width 50 height 24
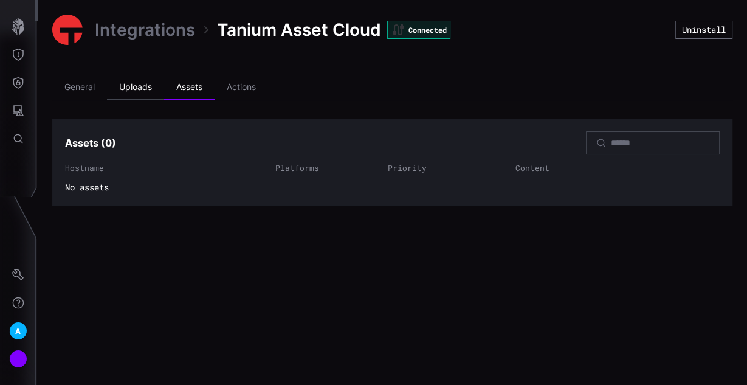
click at [146, 89] on li "Uploads" at bounding box center [135, 87] width 57 height 24
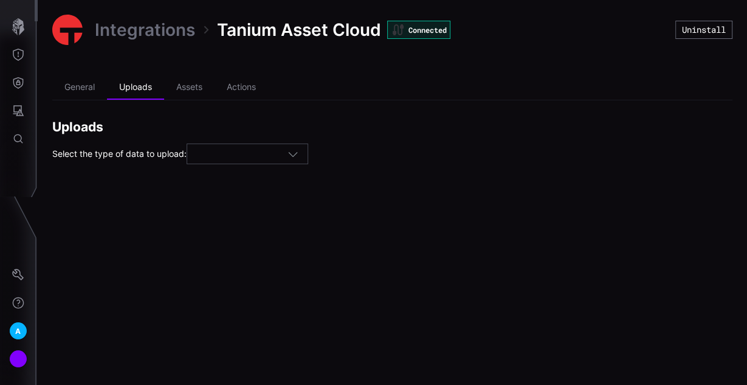
click at [298, 154] on icon "button" at bounding box center [292, 153] width 11 height 11
click at [384, 160] on div "Select the type of data to upload:" at bounding box center [392, 153] width 680 height 21
click at [253, 96] on li "Actions" at bounding box center [240, 87] width 53 height 24
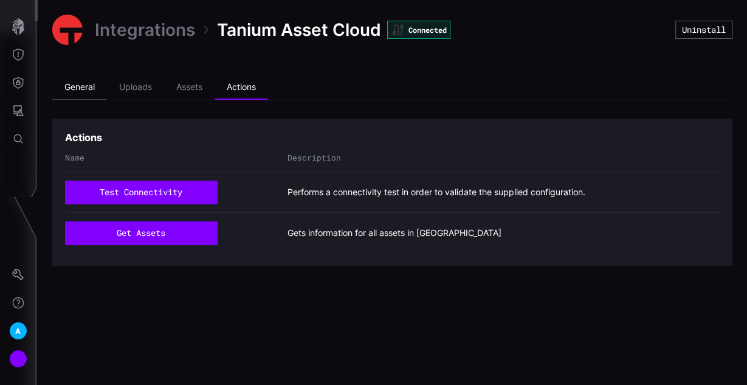
click at [80, 91] on li "General" at bounding box center [79, 87] width 55 height 24
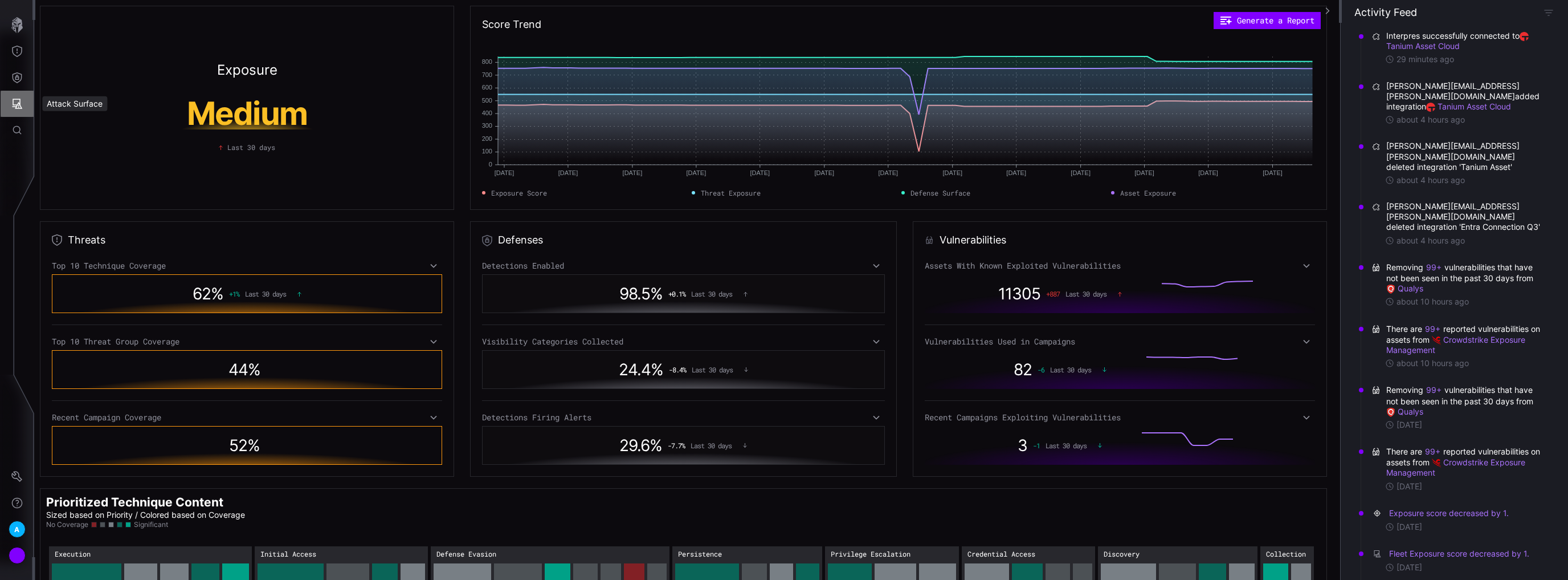
click at [18, 112] on button "Attack Surface" at bounding box center [17, 104] width 33 height 26
click at [16, 69] on div at bounding box center [784, 290] width 1568 height 580
click at [19, 75] on icon "Defense Surface" at bounding box center [17, 78] width 11 height 11
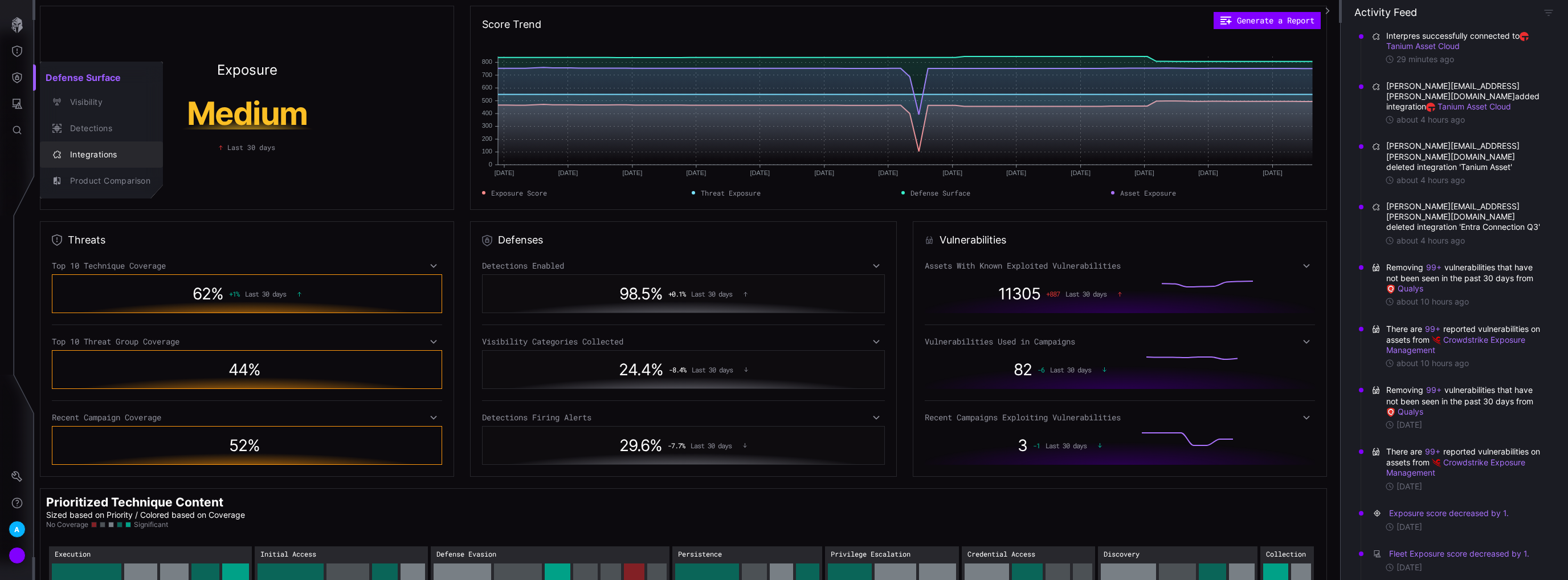
click at [84, 158] on div "Integrations" at bounding box center [108, 154] width 86 height 14
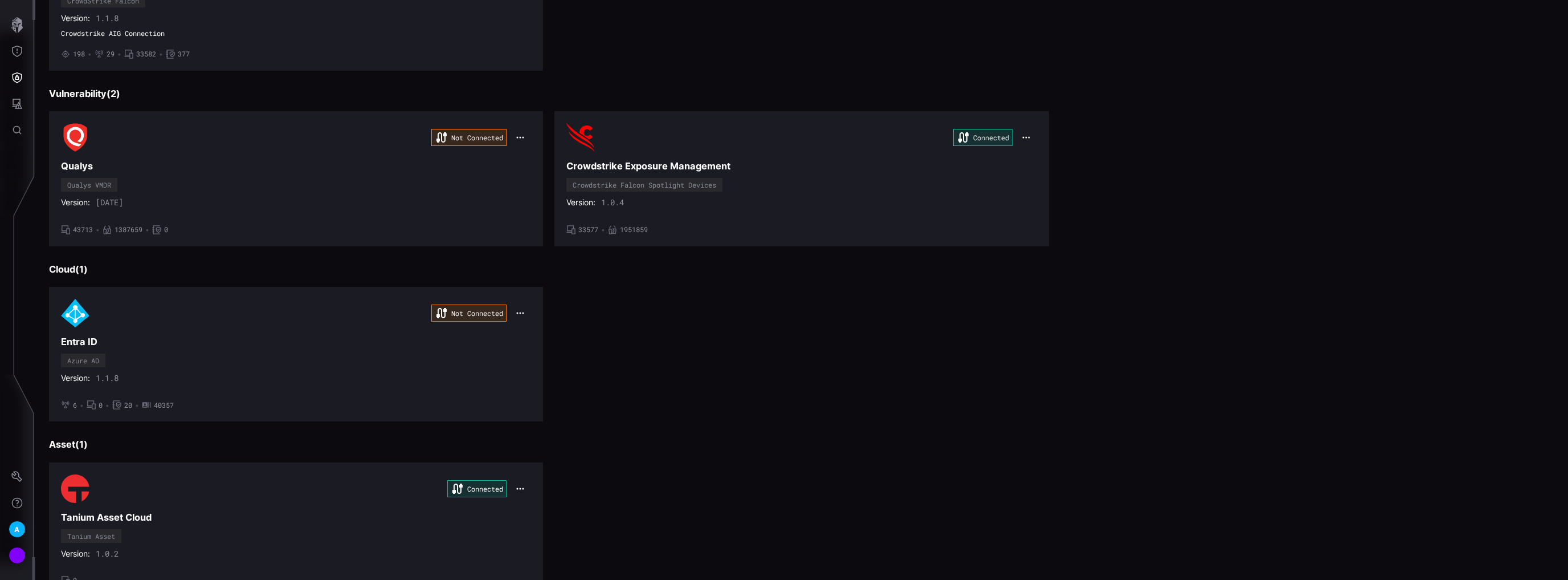
scroll to position [274, 0]
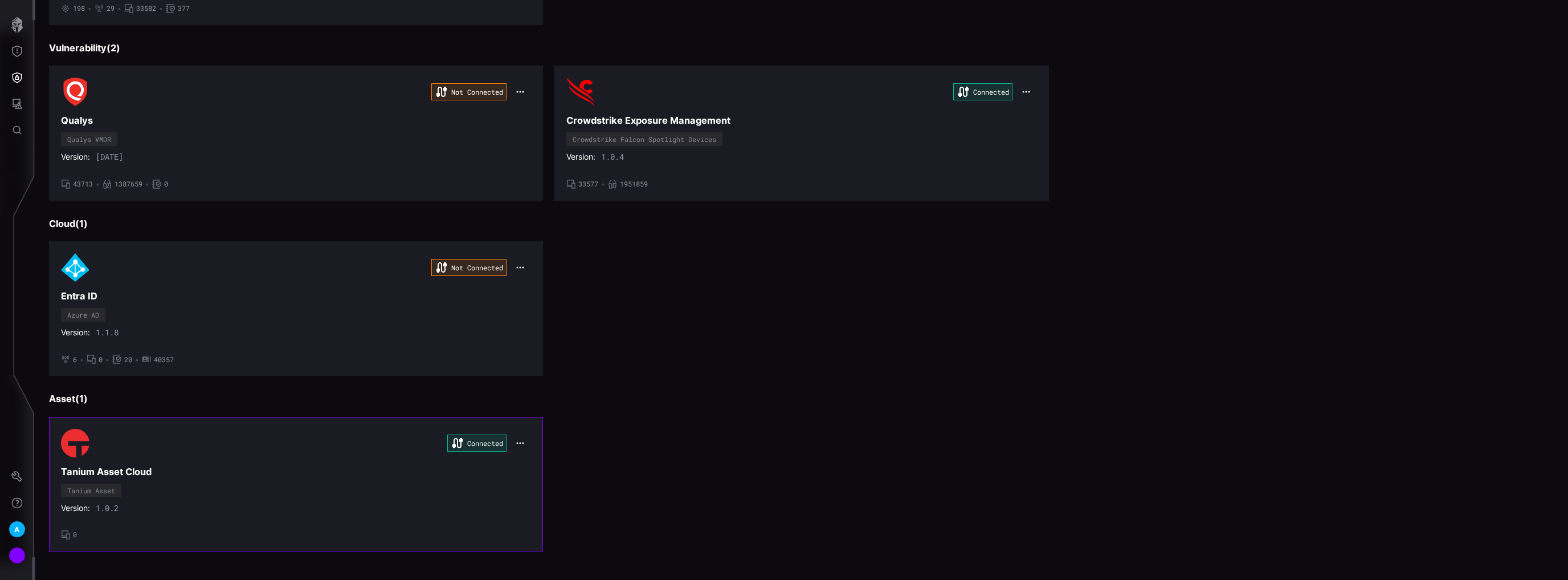
click at [351, 431] on div "Connected" at bounding box center [295, 443] width 470 height 28
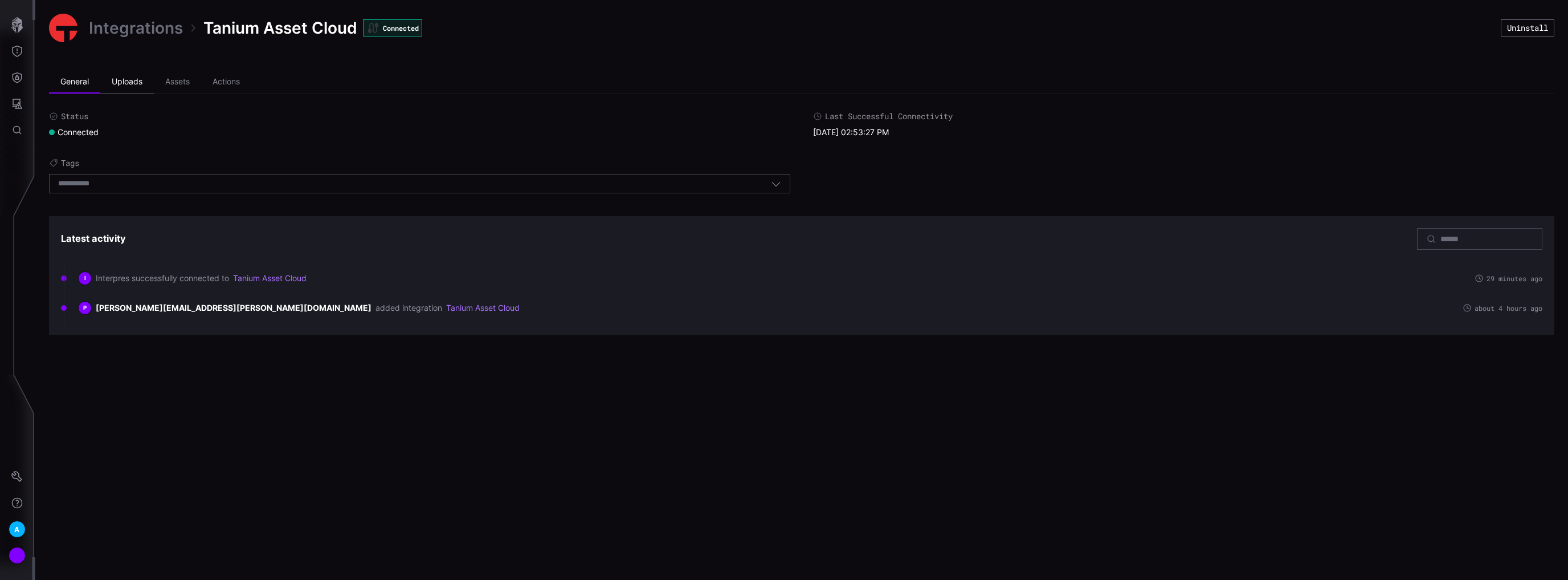
click at [134, 79] on li "Uploads" at bounding box center [127, 82] width 53 height 23
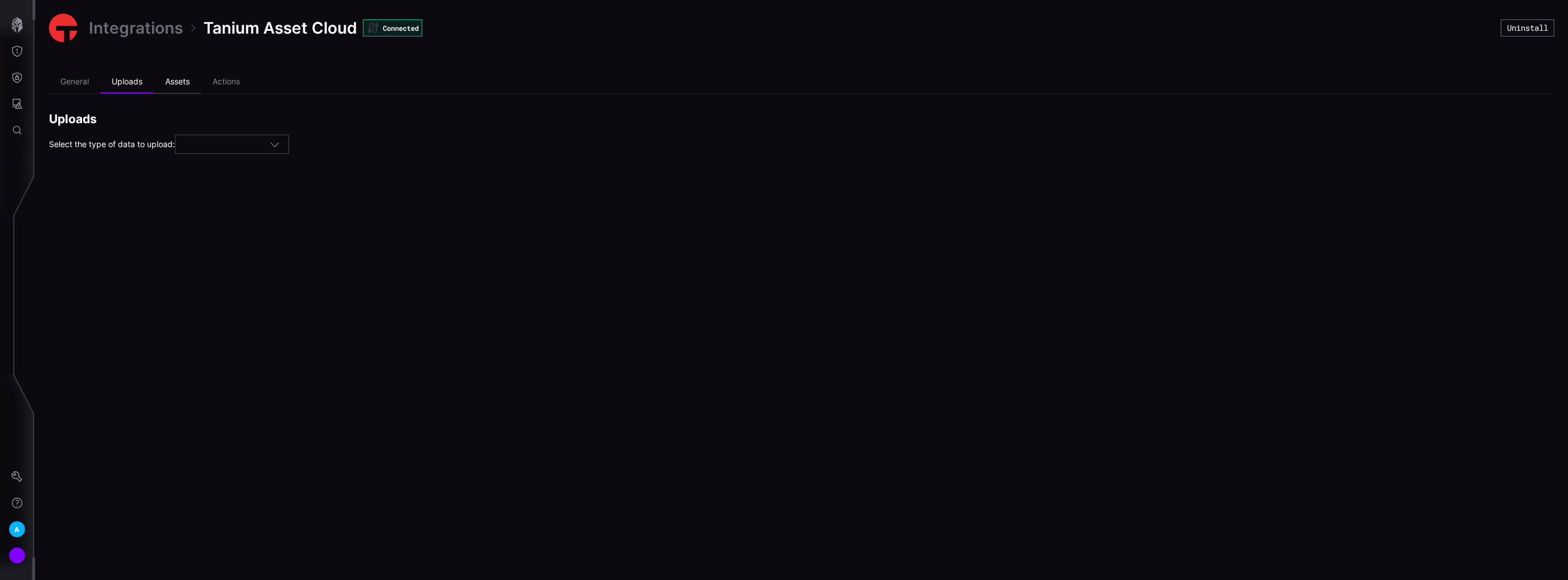
click at [173, 78] on li "Assets" at bounding box center [177, 82] width 47 height 23
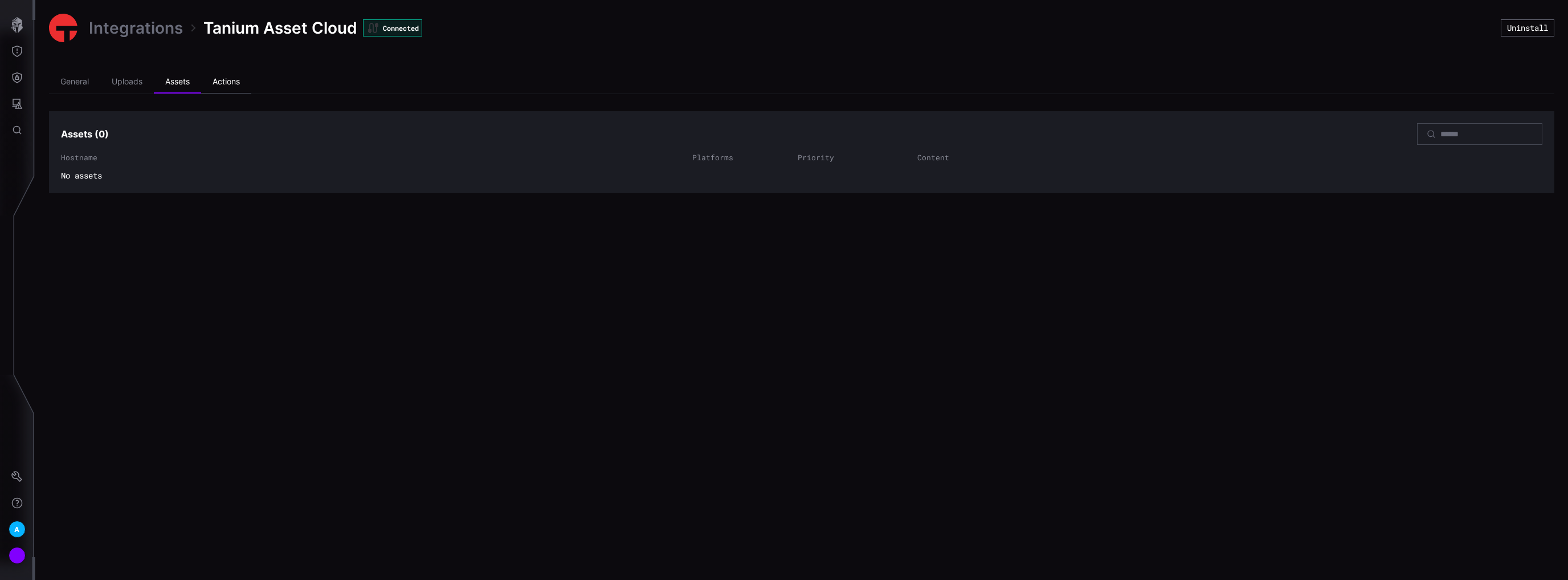
click at [222, 84] on li "Actions" at bounding box center [225, 82] width 50 height 23
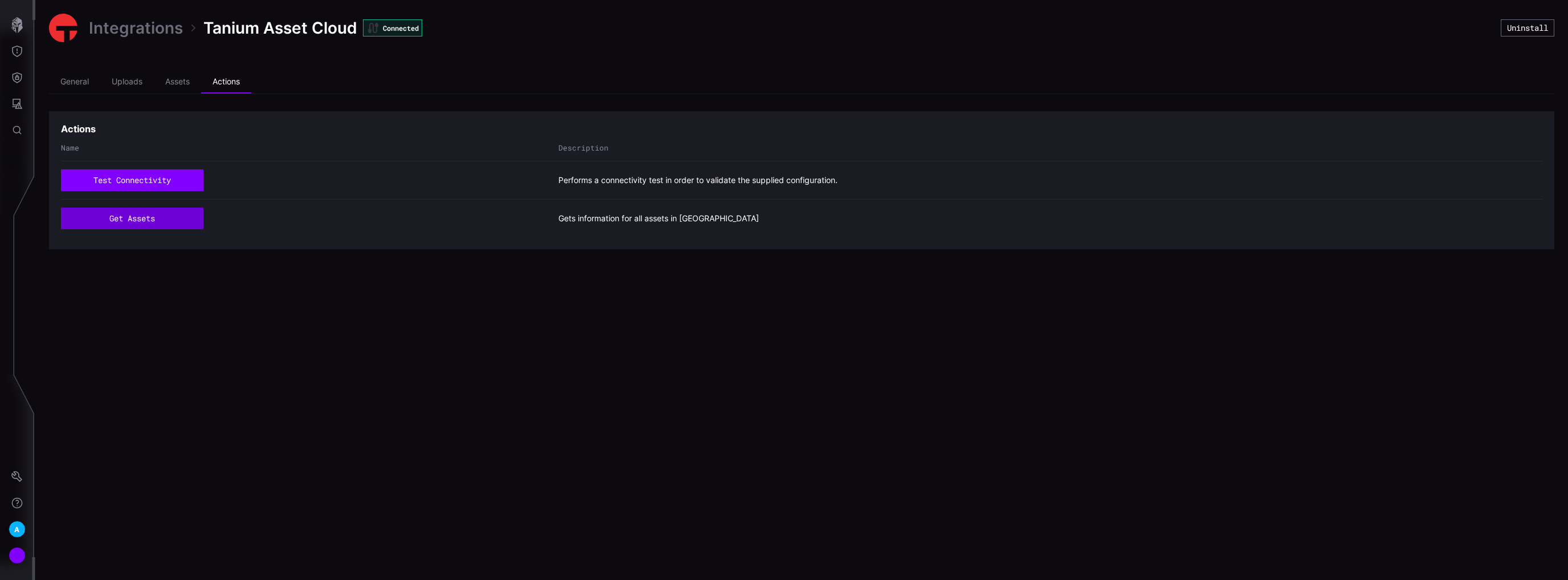
click at [150, 221] on button "get assets" at bounding box center [132, 218] width 143 height 22
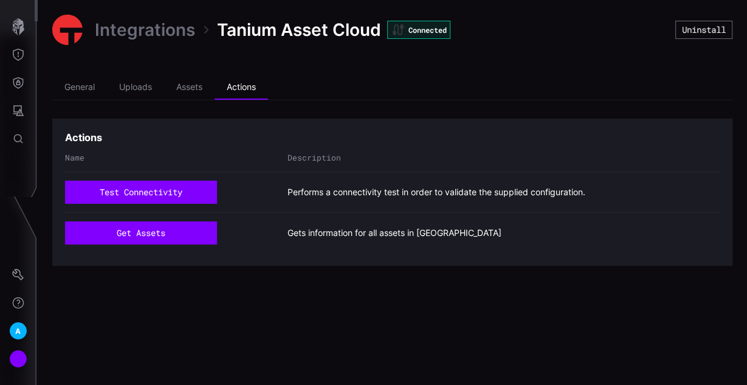
click at [173, 32] on link "Integrations" at bounding box center [145, 30] width 100 height 22
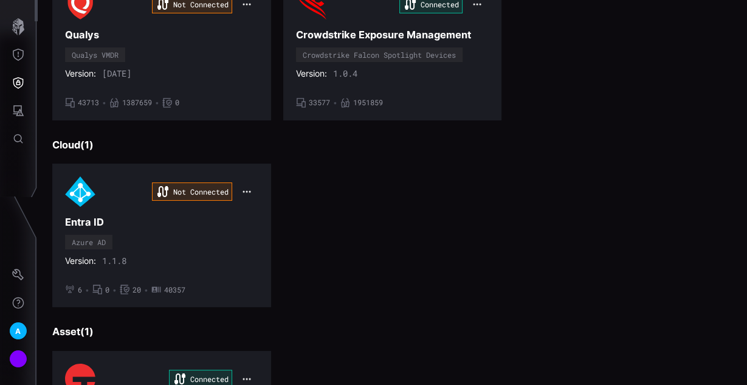
scroll to position [486, 0]
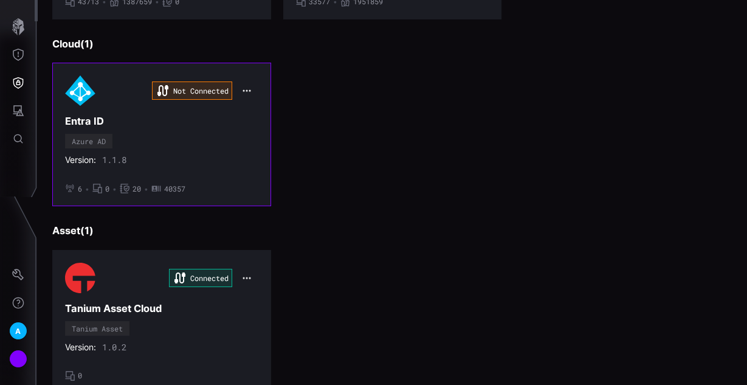
click at [245, 137] on div "Not Connected Entra ID Azure AD Version: 1.1.8 • 6 • 0 • 20 • 40357" at bounding box center [161, 134] width 193 height 118
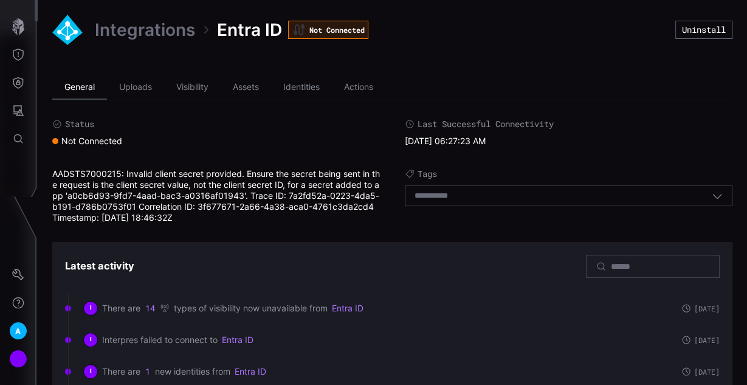
click at [94, 91] on li "General" at bounding box center [79, 87] width 55 height 24
click at [359, 81] on li "Actions" at bounding box center [358, 87] width 53 height 24
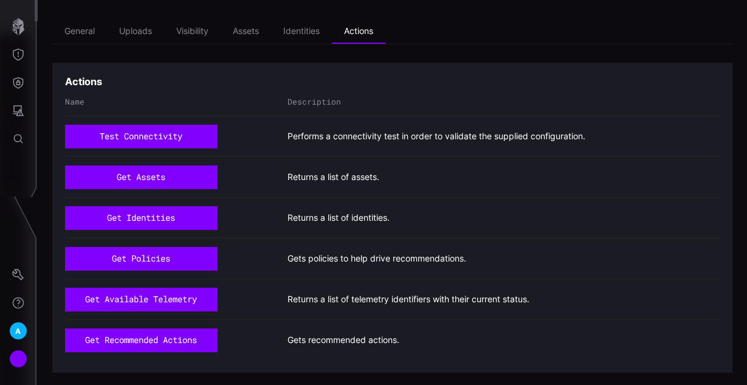
scroll to position [56, 0]
click at [166, 177] on button "get assets" at bounding box center [141, 176] width 152 height 23
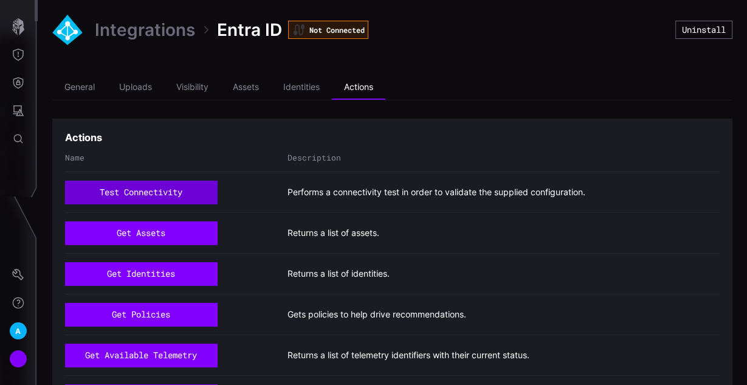
click at [134, 188] on button "test connectivity" at bounding box center [141, 191] width 152 height 23
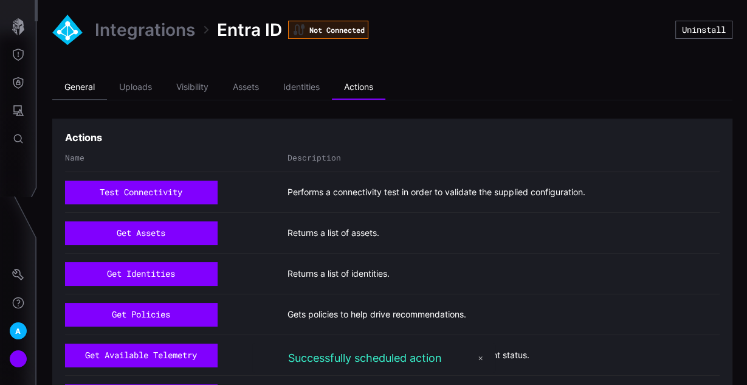
click at [87, 84] on li "General" at bounding box center [79, 87] width 55 height 24
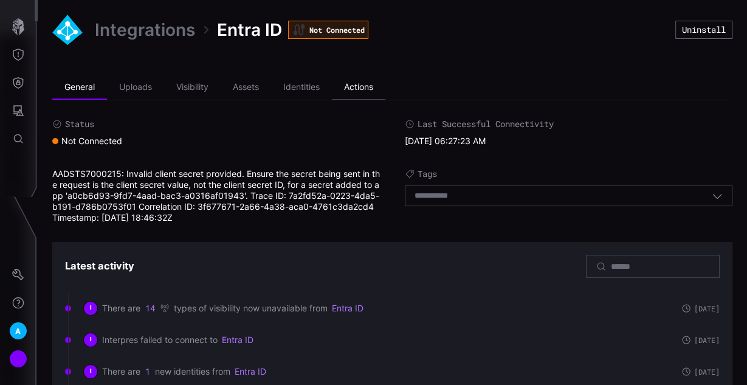
click at [371, 87] on li "Actions" at bounding box center [358, 87] width 53 height 24
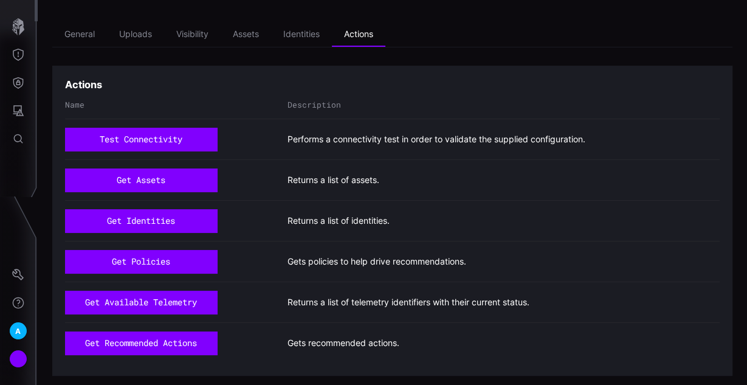
scroll to position [56, 0]
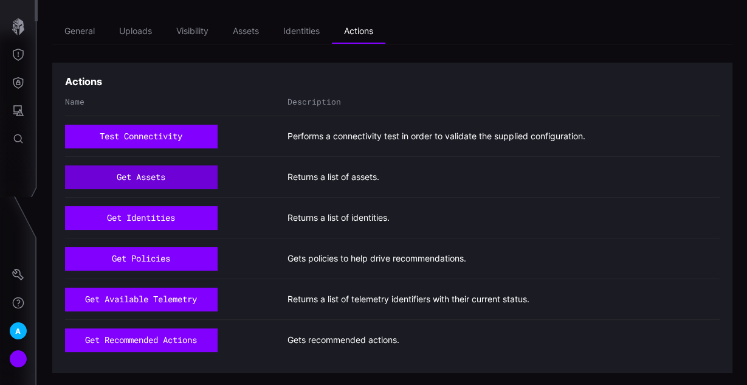
click at [157, 172] on button "get assets" at bounding box center [141, 176] width 152 height 23
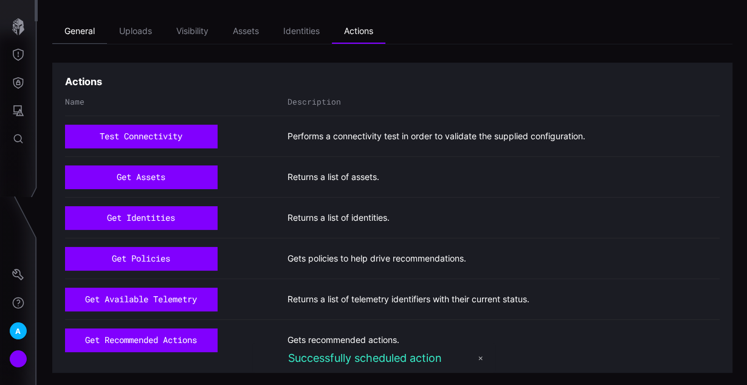
click at [91, 29] on li "General" at bounding box center [79, 31] width 55 height 24
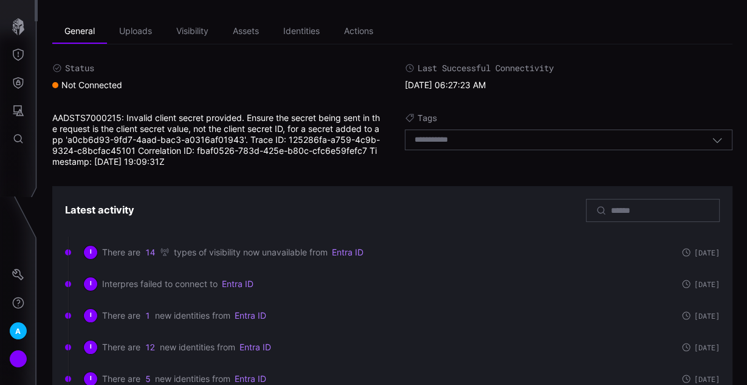
click at [91, 82] on div "Not Connected" at bounding box center [87, 85] width 70 height 11
drag, startPoint x: 214, startPoint y: 152, endPoint x: 178, endPoint y: 163, distance: 37.7
click at [168, 157] on div "AADSTS7000215: Invalid client secret provided. Ensure the secret being sent in …" at bounding box center [216, 139] width 328 height 55
click at [179, 163] on div "AADSTS7000215: Invalid client secret provided. Ensure the secret being sent in …" at bounding box center [216, 139] width 328 height 55
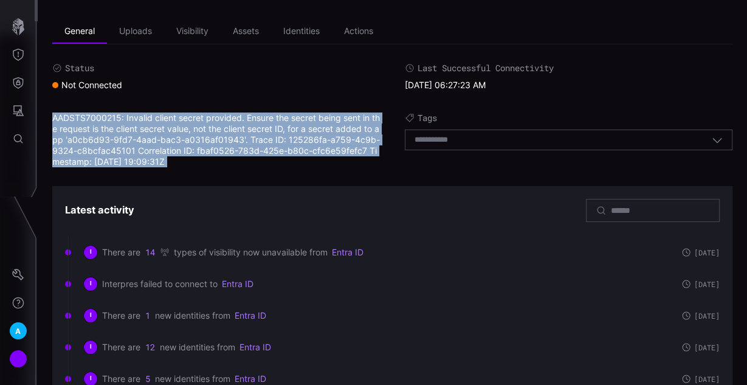
click at [179, 163] on div "AADSTS7000215: Invalid client secret provided. Ensure the secret being sent in …" at bounding box center [216, 139] width 328 height 55
click at [185, 159] on div "AADSTS7000215: Invalid client secret provided. Ensure the secret being sent in …" at bounding box center [216, 139] width 328 height 55
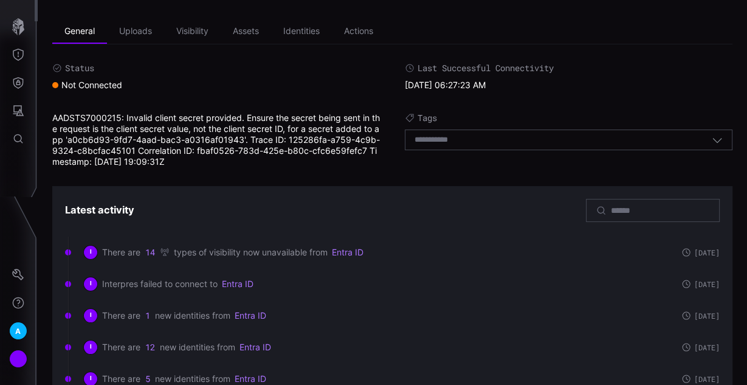
drag, startPoint x: 205, startPoint y: 160, endPoint x: 162, endPoint y: 159, distance: 42.6
click at [162, 159] on div "AADSTS7000215: Invalid client secret provided. Ensure the secret being sent in …" at bounding box center [216, 139] width 328 height 55
copy div "19:09:31Z"
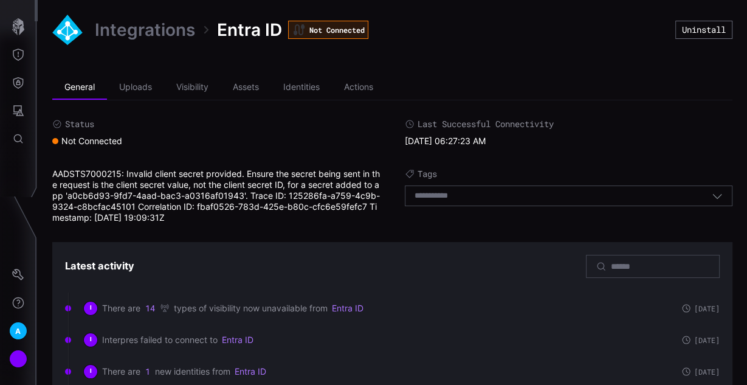
click at [227, 180] on div "AADSTS7000215: Invalid client secret provided. Ensure the secret being sent in …" at bounding box center [216, 195] width 328 height 55
click at [112, 83] on li "Uploads" at bounding box center [135, 87] width 57 height 24
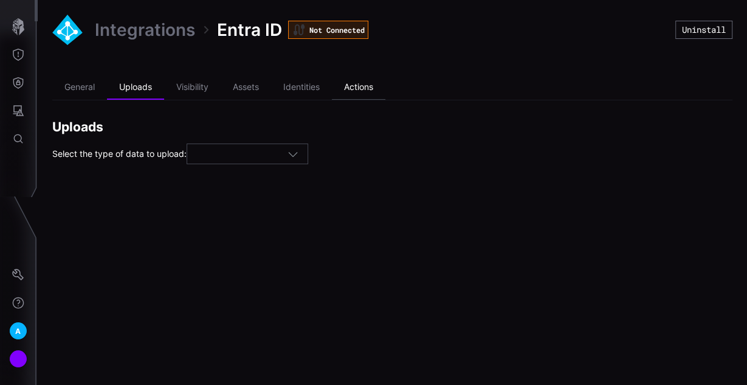
click at [369, 80] on li "Actions" at bounding box center [358, 87] width 53 height 24
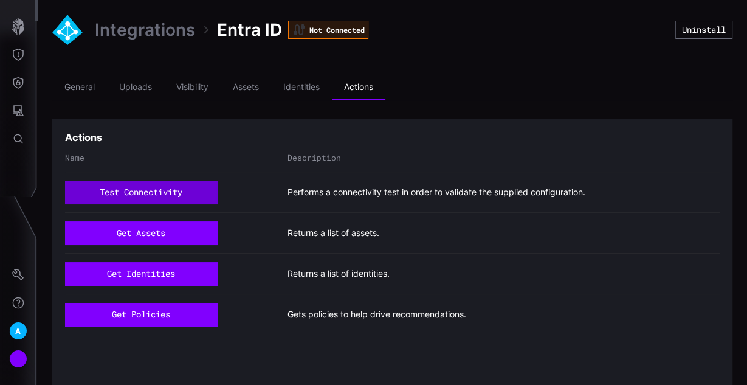
click at [176, 187] on button "test connectivity" at bounding box center [141, 191] width 152 height 23
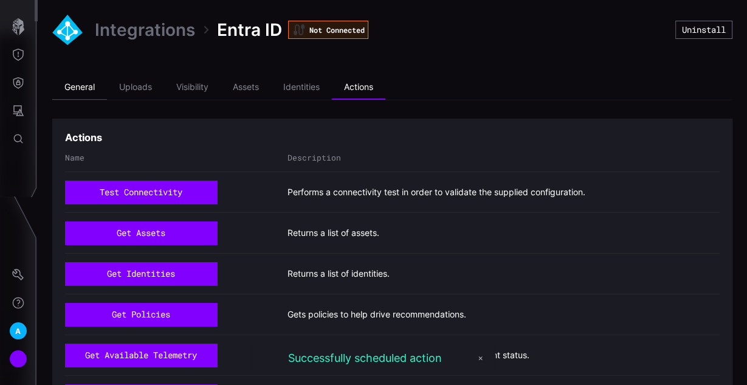
click at [81, 84] on li "General" at bounding box center [79, 87] width 55 height 24
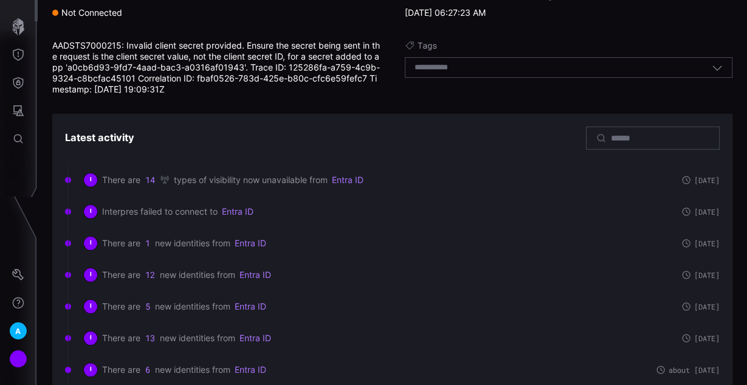
scroll to position [146, 0]
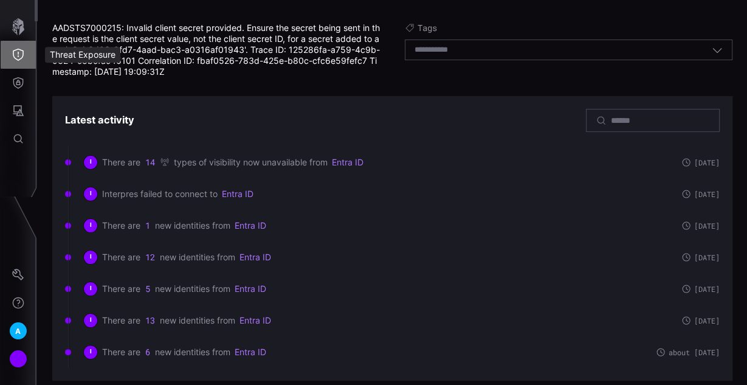
click at [13, 54] on icon "Threat Exposure" at bounding box center [18, 55] width 11 height 12
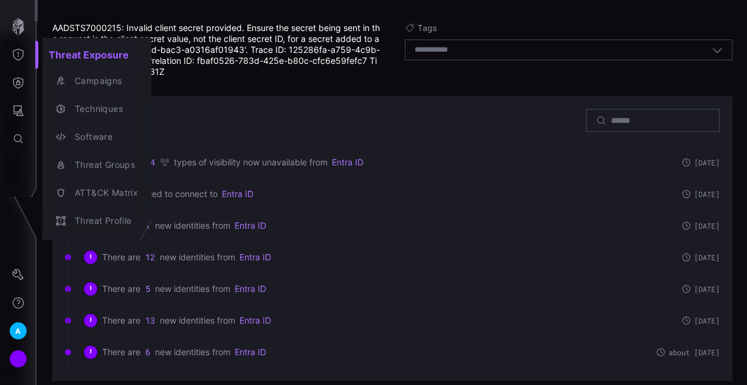
click at [14, 106] on div at bounding box center [373, 192] width 747 height 385
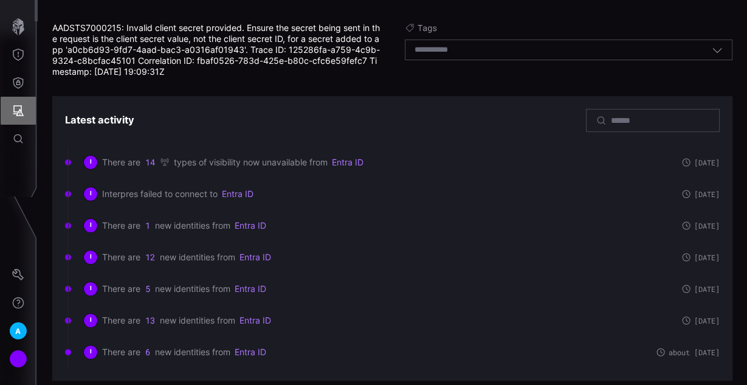
click at [12, 109] on button "Attack Surface" at bounding box center [18, 111] width 35 height 28
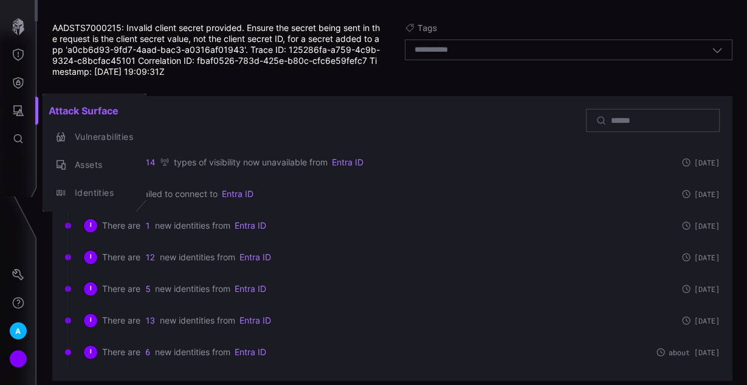
click at [12, 80] on div at bounding box center [373, 192] width 747 height 385
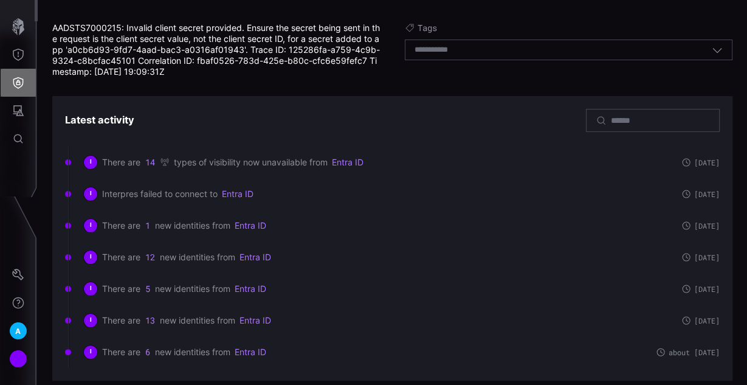
click at [18, 83] on icon "Defense Surface" at bounding box center [18, 83] width 12 height 12
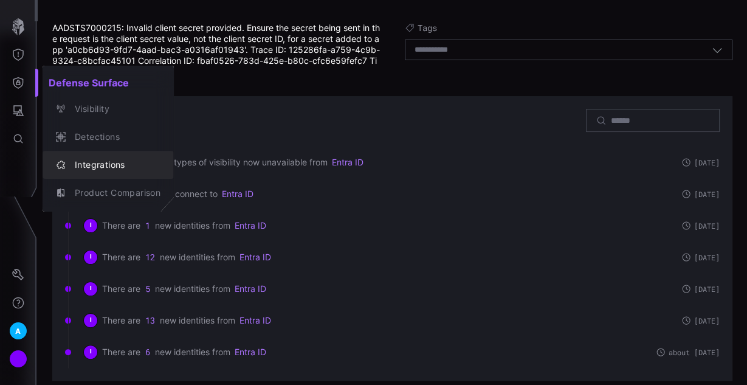
click at [91, 163] on div "Integrations" at bounding box center [115, 164] width 92 height 15
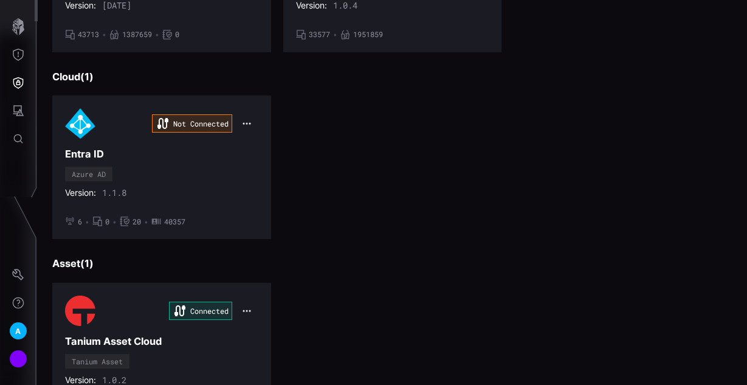
scroll to position [523, 0]
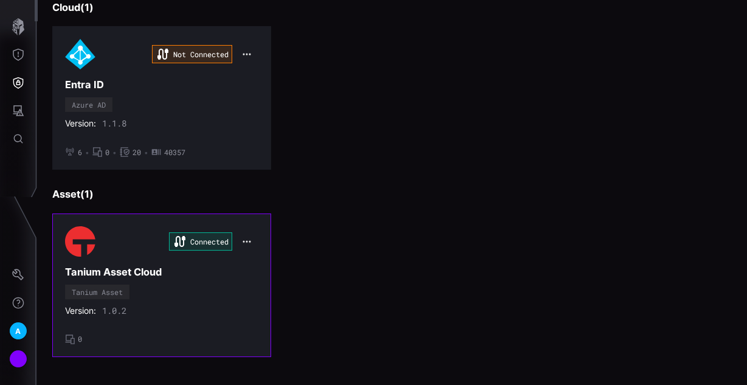
click at [236, 313] on div "Connected Tanium Asset Cloud Tanium Asset Version: 1.0.2 • 0" at bounding box center [161, 285] width 193 height 118
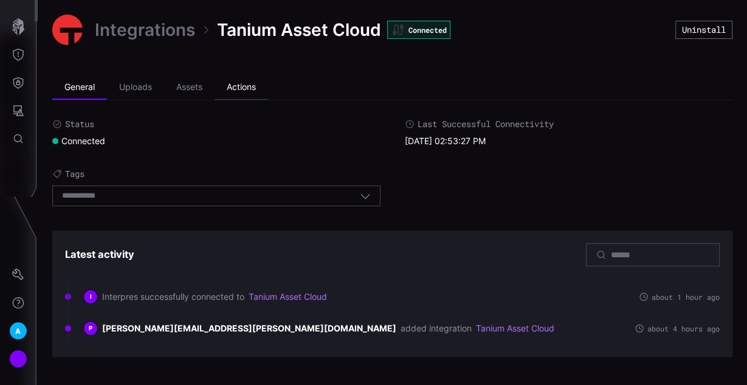
click at [235, 88] on li "Actions" at bounding box center [240, 87] width 53 height 24
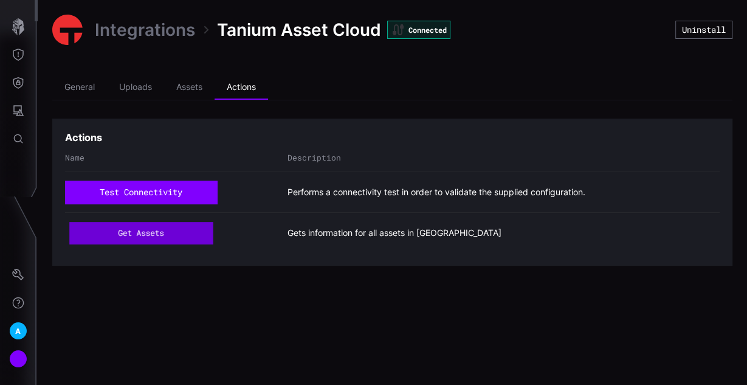
click at [156, 233] on button "get assets" at bounding box center [140, 233] width 143 height 22
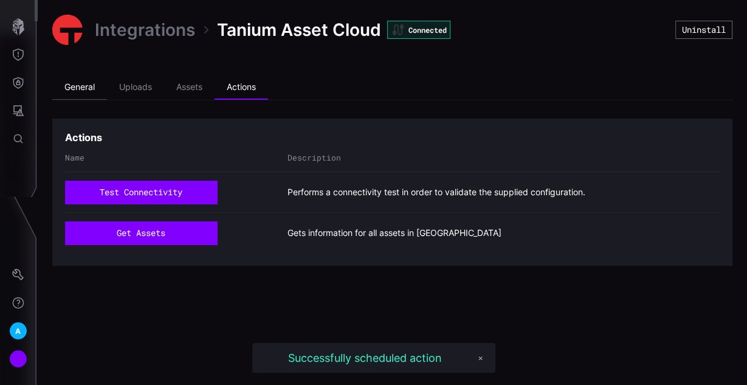
click at [95, 85] on li "General" at bounding box center [79, 87] width 55 height 24
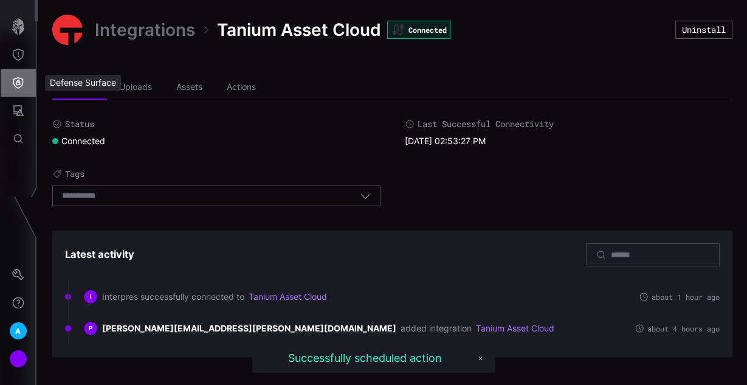
click at [18, 75] on button "Defense Surface" at bounding box center [18, 83] width 35 height 28
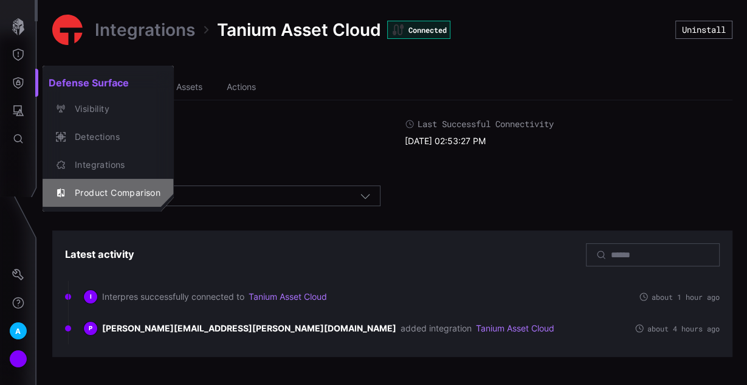
click at [95, 188] on div "Product Comparison" at bounding box center [115, 192] width 92 height 15
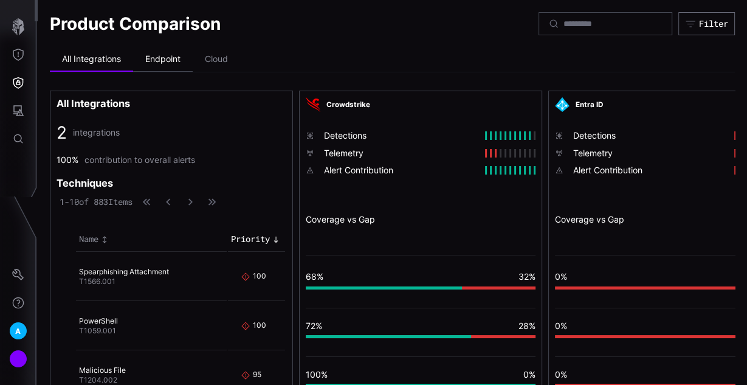
click at [176, 64] on li "Endpoint" at bounding box center [163, 59] width 60 height 24
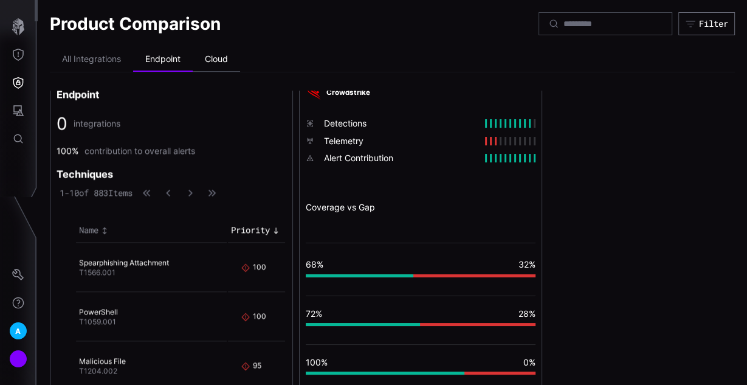
click at [208, 61] on li "Cloud" at bounding box center [216, 59] width 47 height 24
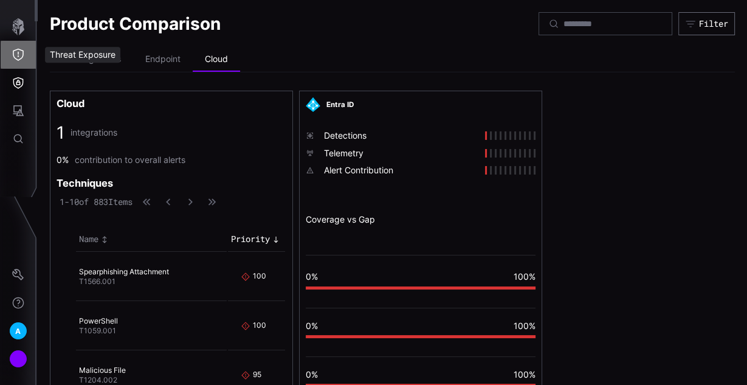
click at [19, 53] on icon "Threat Exposure" at bounding box center [18, 55] width 12 height 12
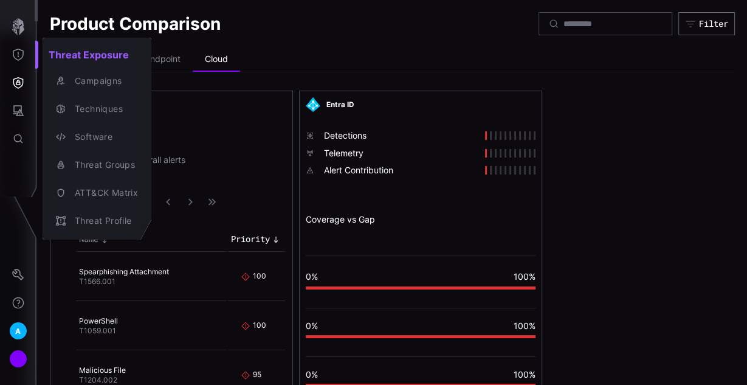
click at [23, 21] on div at bounding box center [373, 192] width 747 height 385
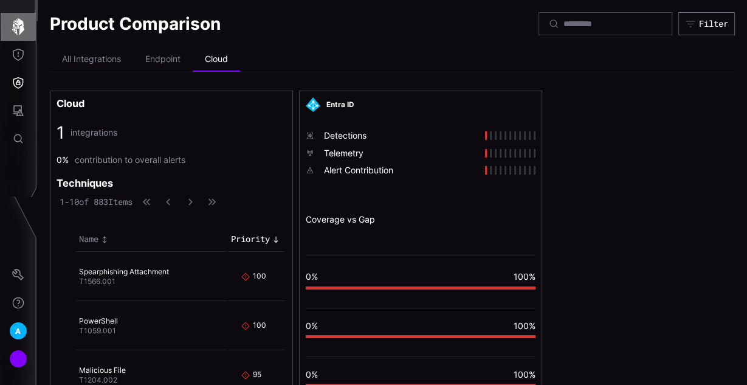
click at [19, 24] on icon "button" at bounding box center [18, 26] width 12 height 17
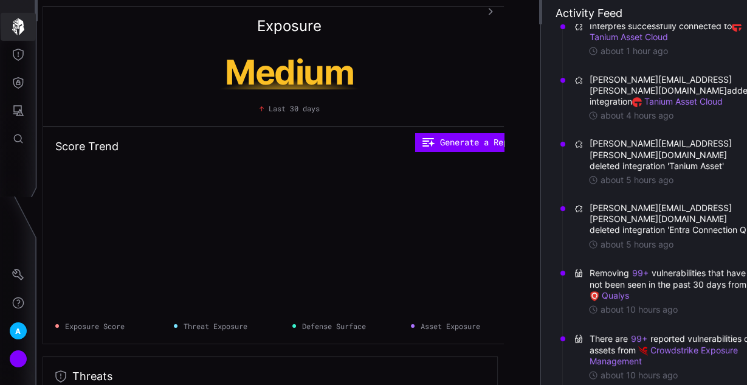
click at [19, 19] on icon "button" at bounding box center [18, 26] width 17 height 17
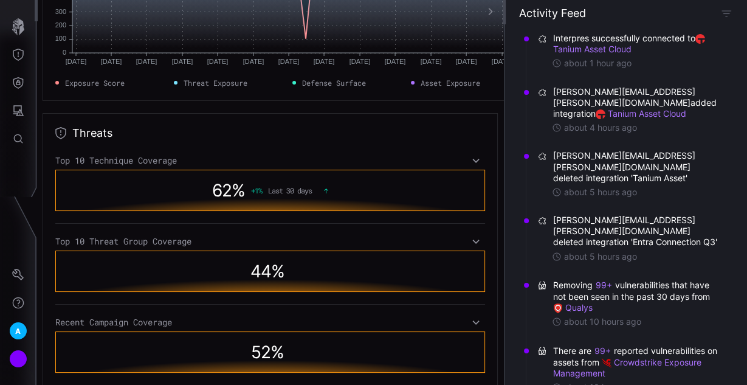
scroll to position [292, 0]
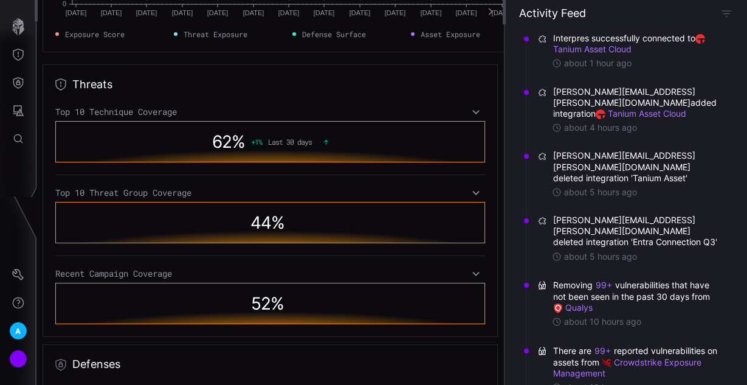
click at [472, 111] on icon at bounding box center [475, 112] width 7 height 4
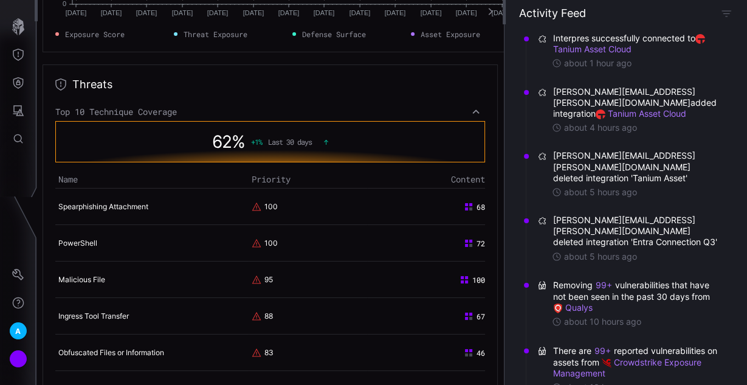
click at [471, 108] on icon at bounding box center [475, 112] width 9 height 10
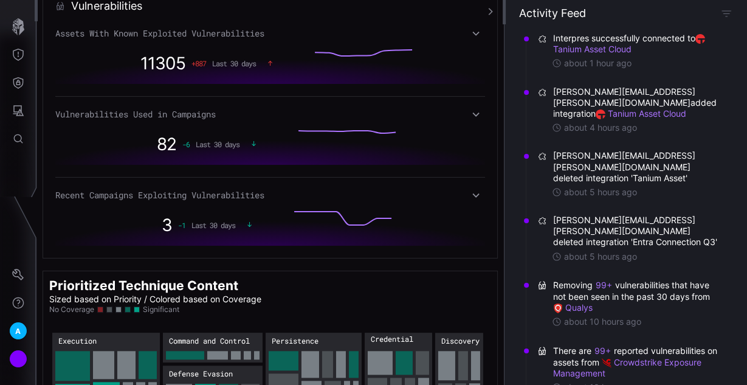
scroll to position [764, 0]
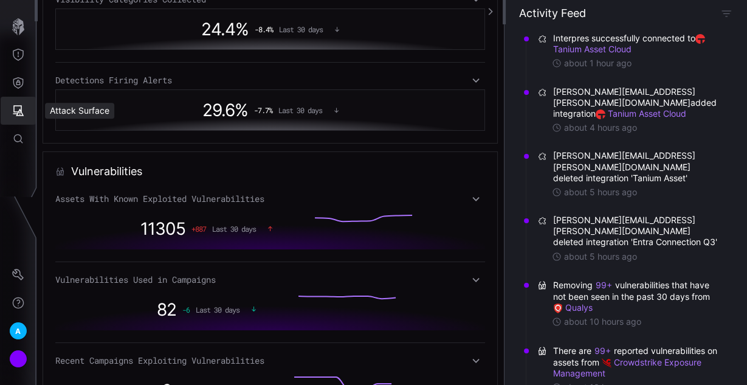
click at [21, 111] on icon "Attack Surface" at bounding box center [18, 110] width 11 height 11
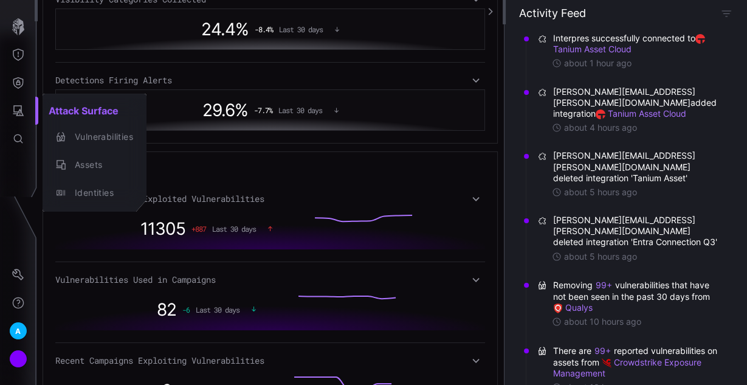
click at [15, 81] on div at bounding box center [373, 192] width 747 height 385
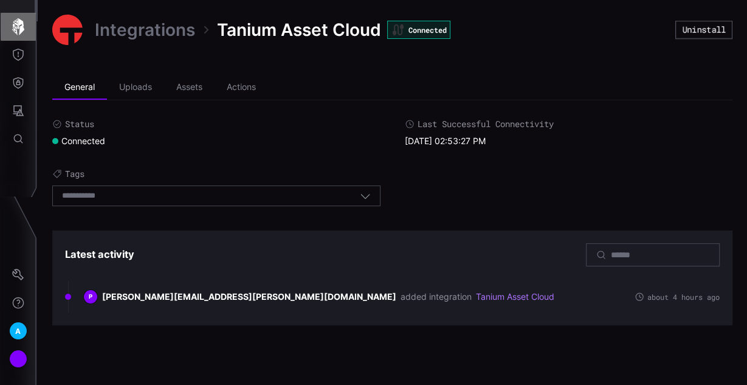
click at [16, 26] on icon "button" at bounding box center [18, 26] width 17 height 17
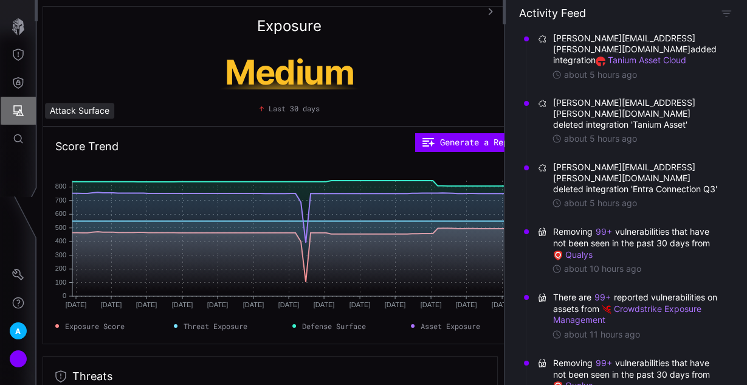
click at [13, 110] on icon "Attack Surface" at bounding box center [18, 110] width 11 height 11
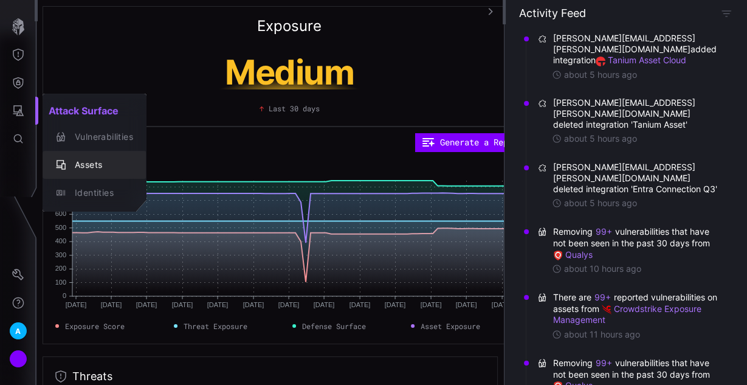
click at [100, 173] on button "Assets" at bounding box center [95, 165] width 104 height 28
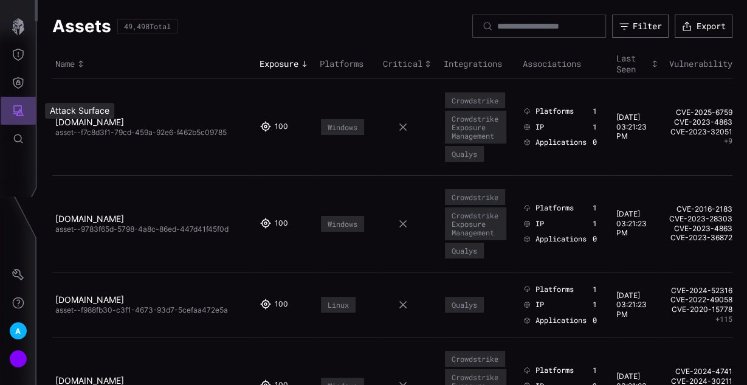
click at [17, 106] on icon "Attack Surface" at bounding box center [18, 111] width 12 height 12
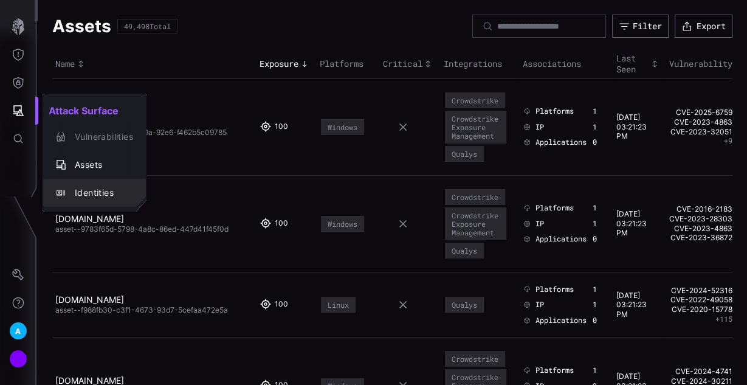
click at [88, 193] on div "Identities" at bounding box center [101, 192] width 64 height 15
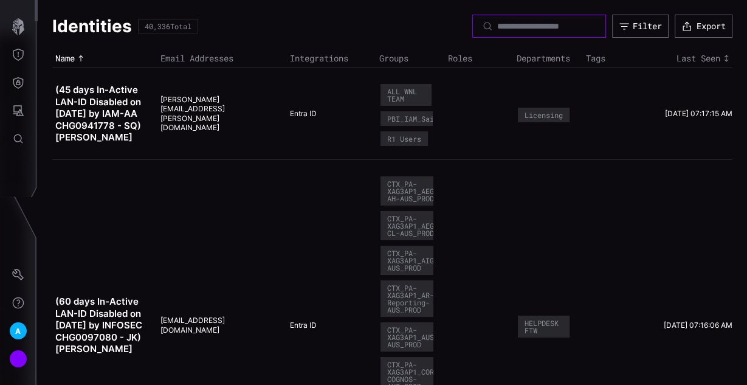
click at [502, 30] on input at bounding box center [539, 26] width 85 height 11
type input "*******"
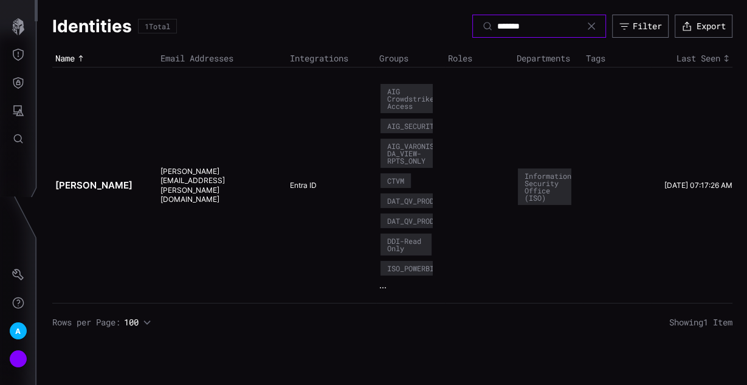
click at [527, 24] on input "*******" at bounding box center [539, 26] width 85 height 11
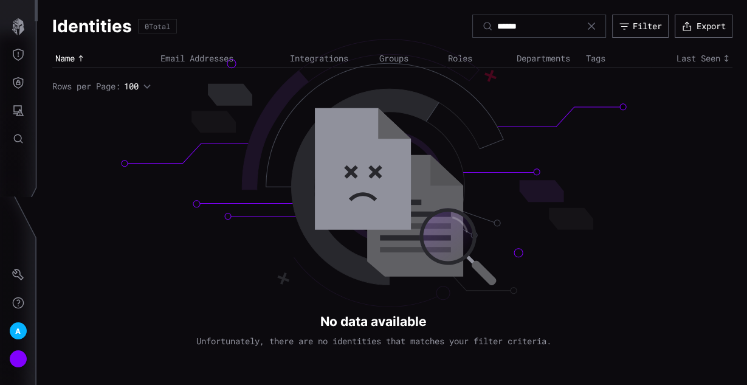
click at [523, 18] on div "******" at bounding box center [539, 26] width 134 height 23
click at [523, 21] on input "******" at bounding box center [539, 26] width 85 height 11
type input "***"
